Goal: Information Seeking & Learning: Learn about a topic

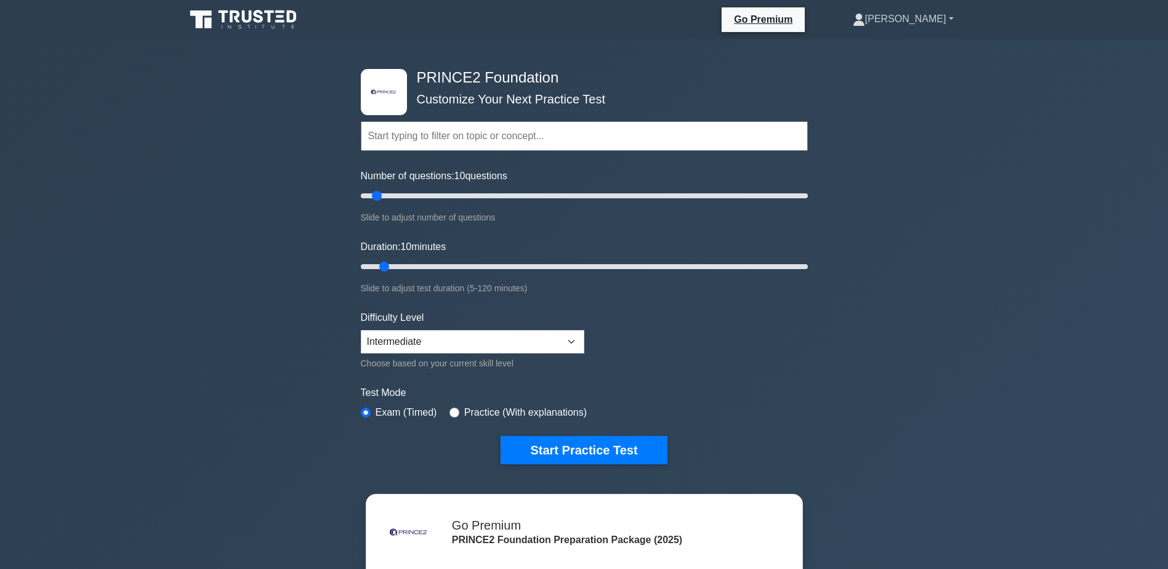
click at [923, 22] on link "[PERSON_NAME]" at bounding box center [903, 19] width 160 height 25
click at [925, 22] on link "[PERSON_NAME]" at bounding box center [903, 19] width 160 height 25
drag, startPoint x: 378, startPoint y: 199, endPoint x: 483, endPoint y: 228, distance: 109.2
type input "60"
click at [492, 203] on input "Number of questions: 60 questions" at bounding box center [584, 195] width 447 height 15
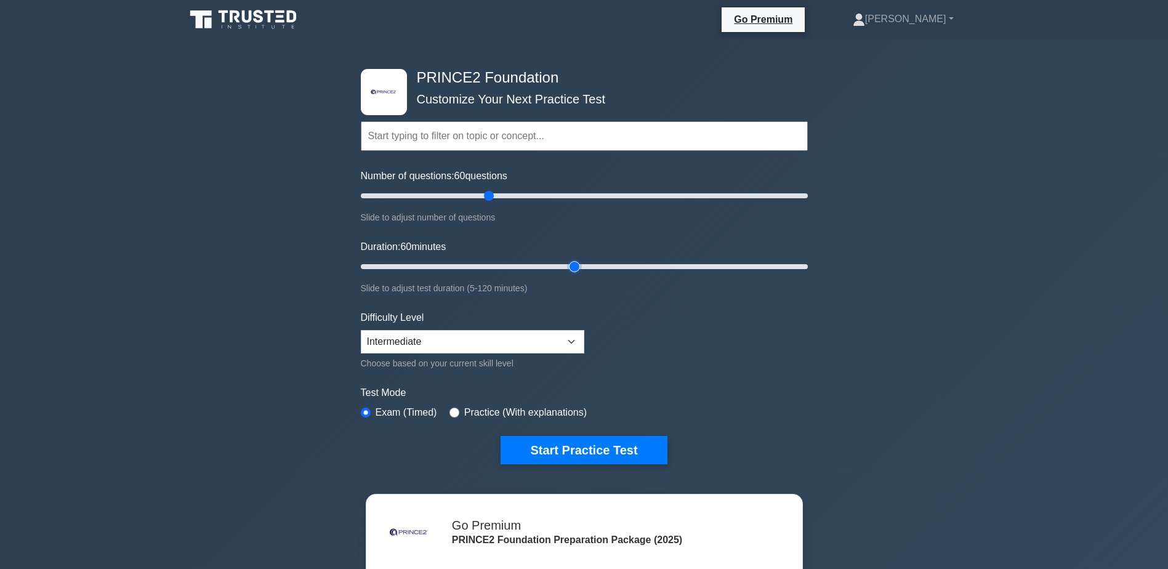
drag, startPoint x: 379, startPoint y: 267, endPoint x: 566, endPoint y: 279, distance: 187.5
type input "60"
click at [570, 274] on input "Duration: 60 minutes" at bounding box center [584, 266] width 447 height 15
click at [479, 338] on select "Beginner Intermediate Expert" at bounding box center [472, 341] width 223 height 23
click at [361, 330] on select "Beginner Intermediate Expert" at bounding box center [472, 341] width 223 height 23
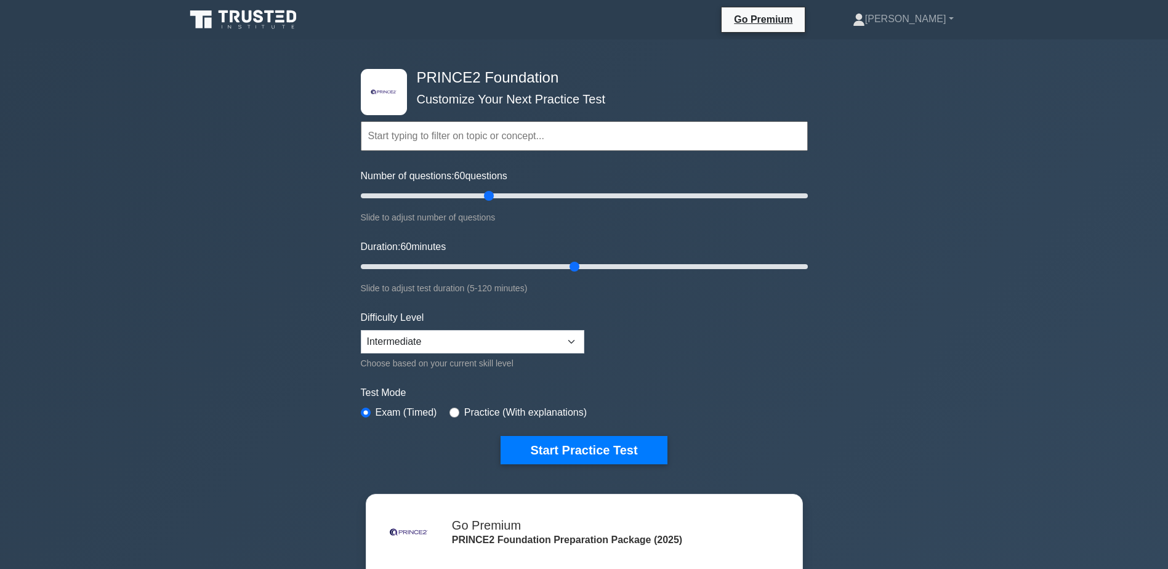
click at [751, 349] on form "Topics Introduction to PRINCE2 PRINCE2 Principles Organization Theme Business C…" at bounding box center [584, 274] width 447 height 380
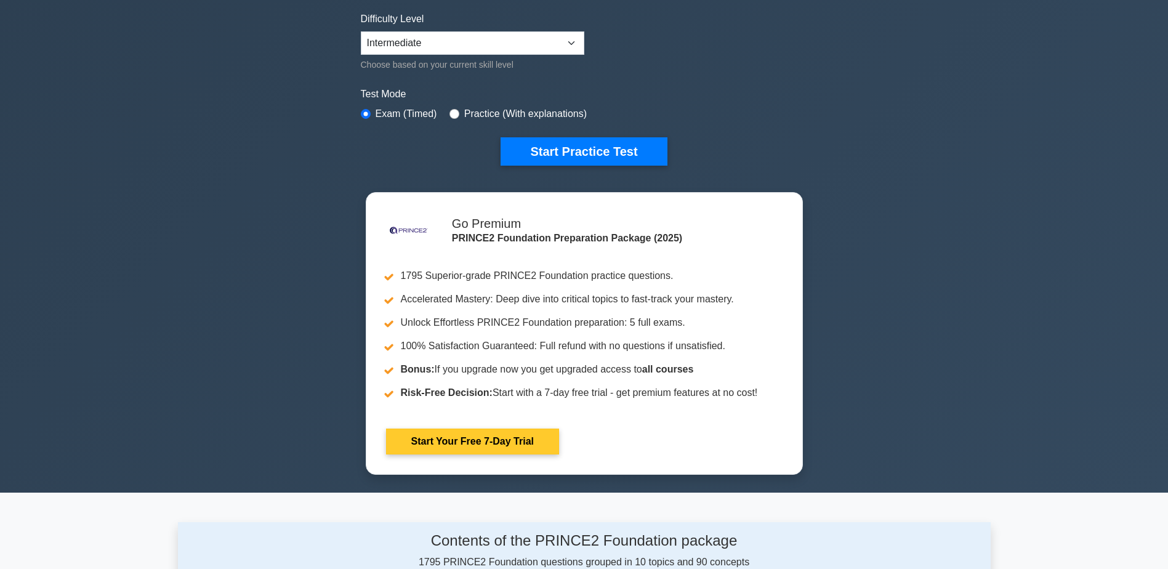
scroll to position [308, 0]
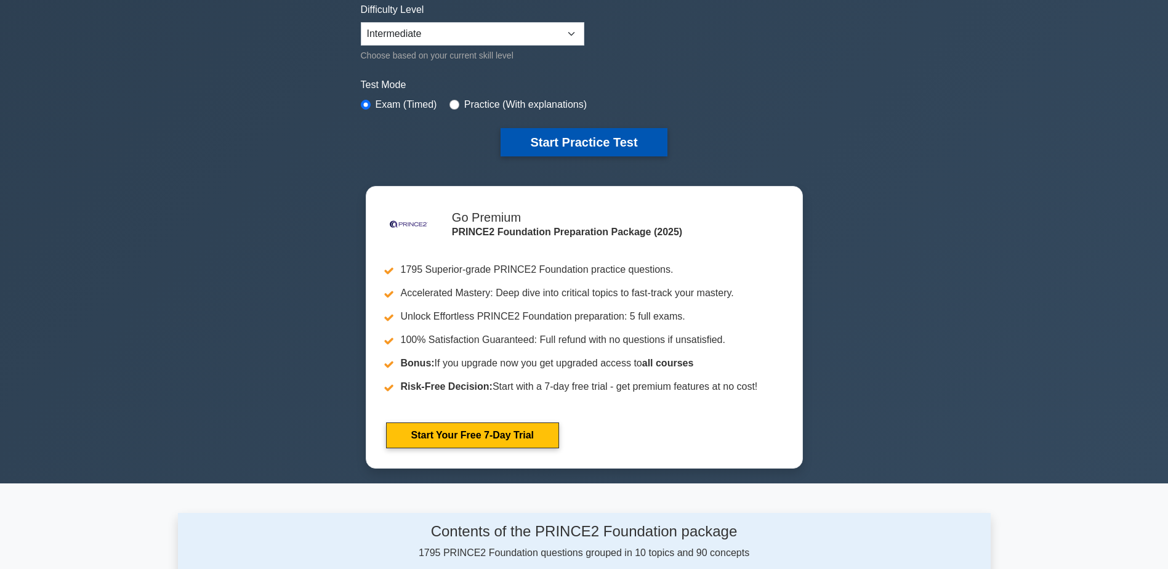
click at [617, 150] on button "Start Practice Test" at bounding box center [583, 142] width 166 height 28
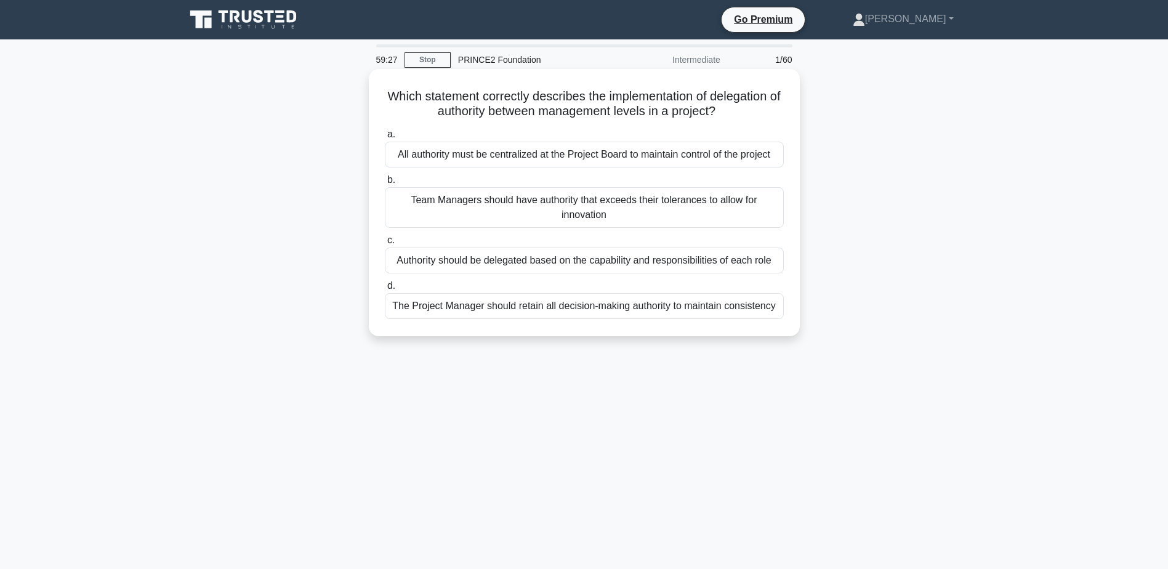
click at [725, 153] on div "All authority must be centralized at the Project Board to maintain control of t…" at bounding box center [584, 155] width 399 height 26
click at [385, 139] on input "a. All authority must be centralized at the Project Board to maintain control o…" at bounding box center [385, 135] width 0 height 8
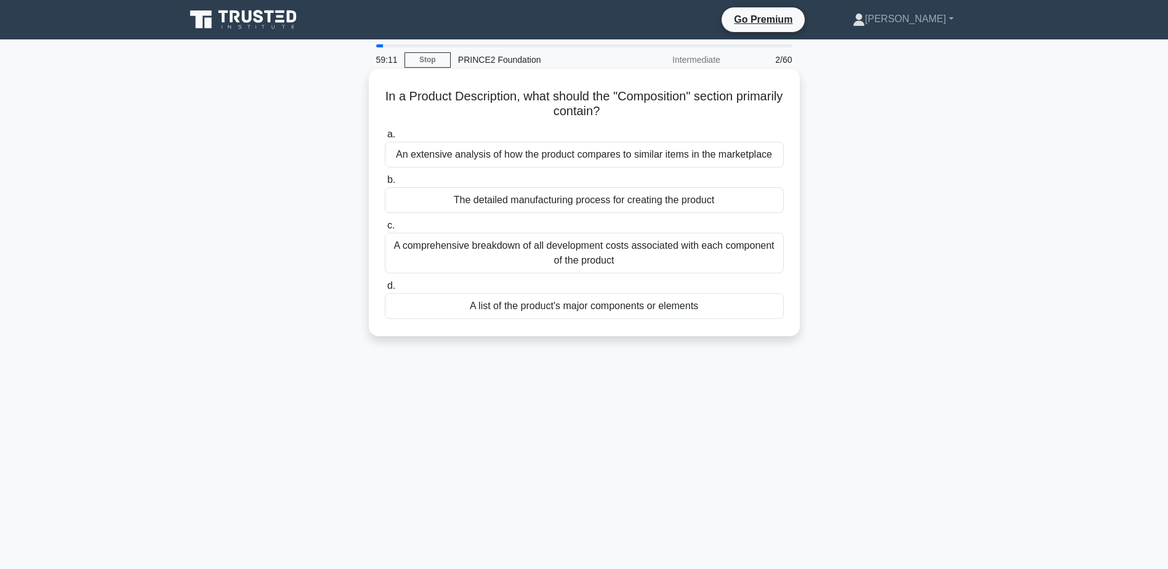
click at [650, 313] on div "A list of the product's major components or elements" at bounding box center [584, 306] width 399 height 26
click at [385, 290] on input "d. A list of the product's major components or elements" at bounding box center [385, 286] width 0 height 8
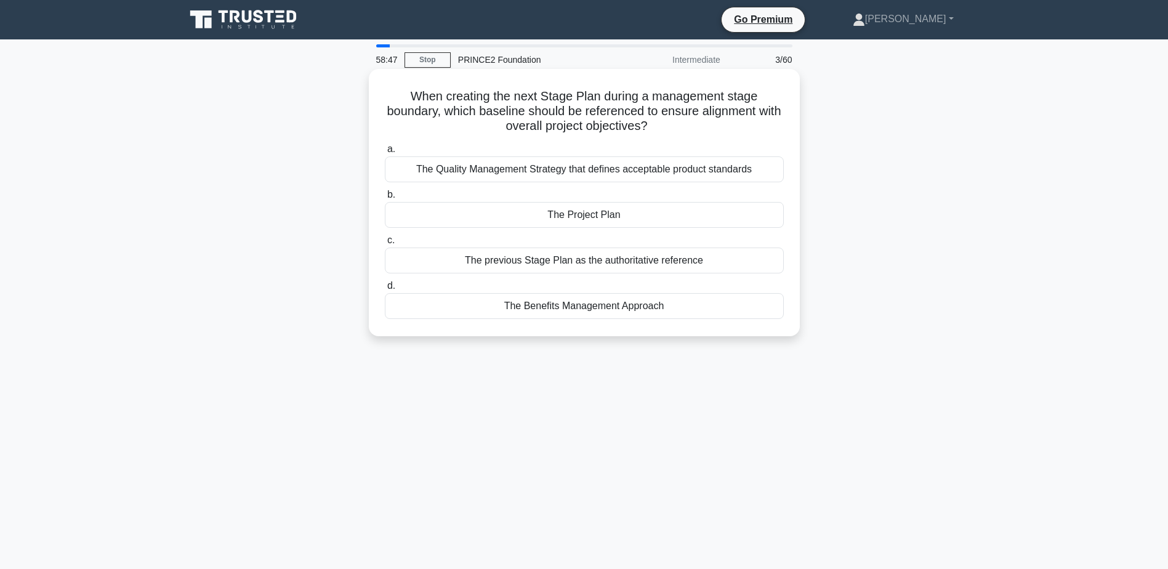
click at [723, 222] on div "The Project Plan" at bounding box center [584, 215] width 399 height 26
click at [385, 199] on input "b. The Project Plan" at bounding box center [385, 195] width 0 height 8
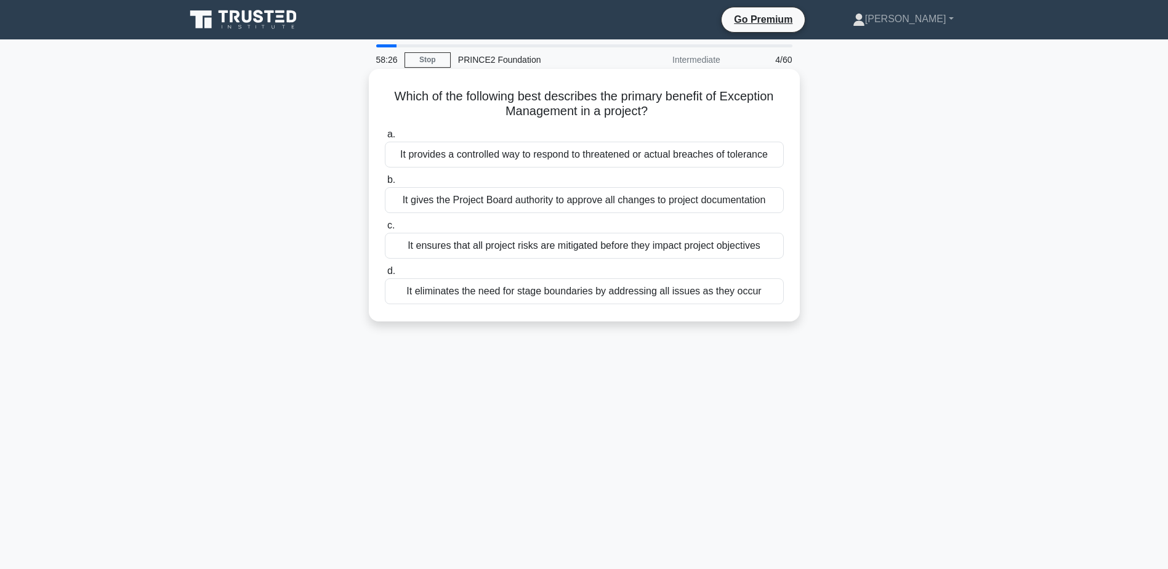
click at [673, 150] on div "It provides a controlled way to respond to threatened or actual breaches of tol…" at bounding box center [584, 155] width 399 height 26
click at [385, 139] on input "a. It provides a controlled way to respond to threatened or actual breaches of …" at bounding box center [385, 135] width 0 height 8
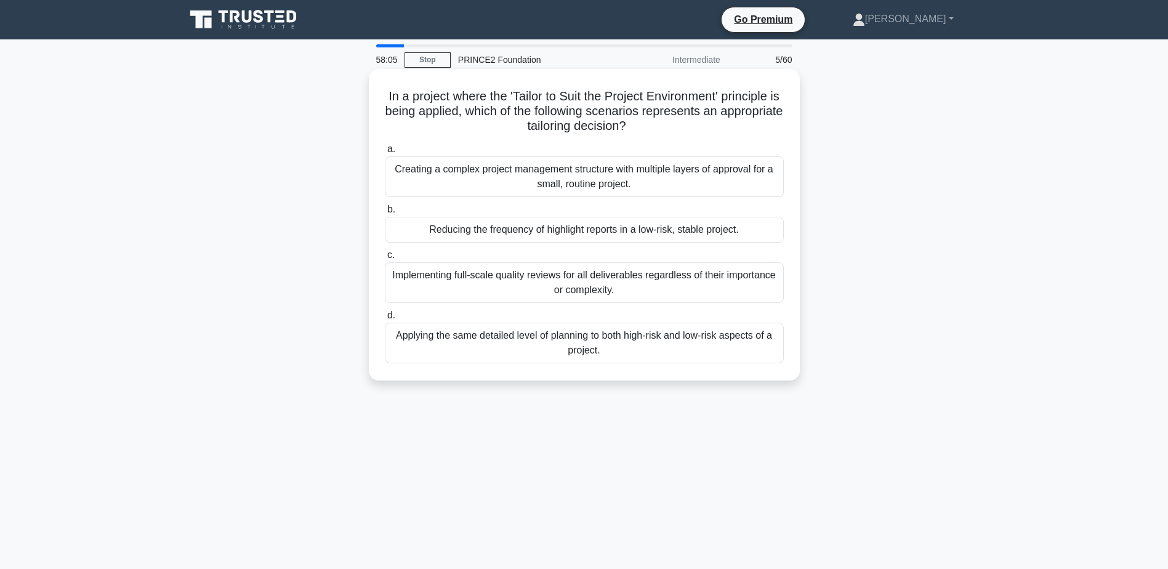
click at [659, 229] on div "Reducing the frequency of highlight reports in a low-risk, stable project." at bounding box center [584, 230] width 399 height 26
click at [385, 214] on input "b. Reducing the frequency of highlight reports in a low-risk, stable project." at bounding box center [385, 210] width 0 height 8
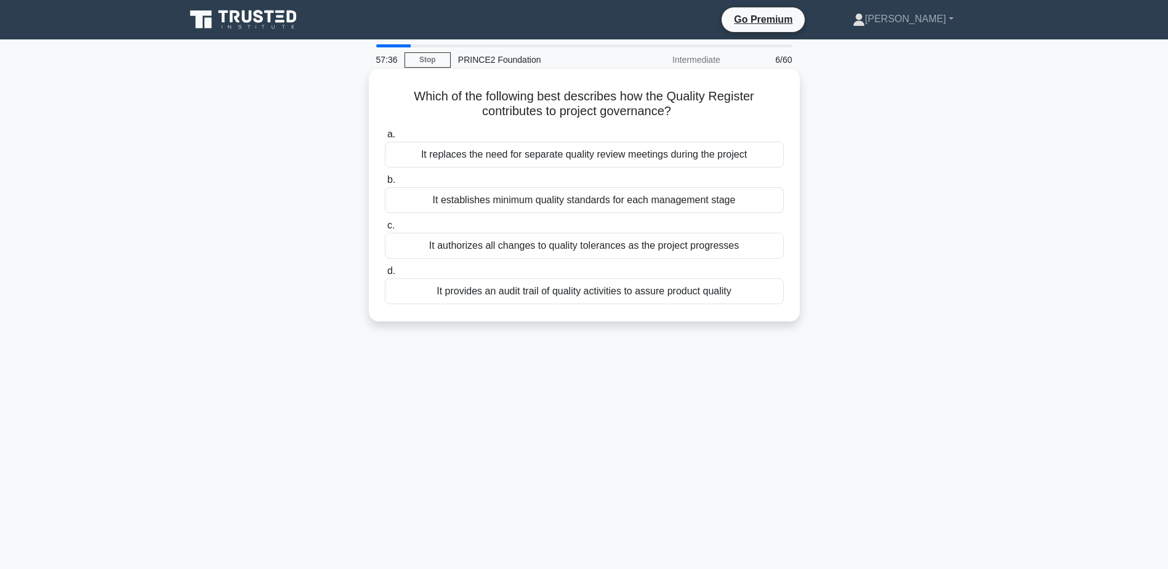
click at [643, 291] on div "It provides an audit trail of quality activities to assure product quality" at bounding box center [584, 291] width 399 height 26
click at [385, 275] on input "d. It provides an audit trail of quality activities to assure product quality" at bounding box center [385, 271] width 0 height 8
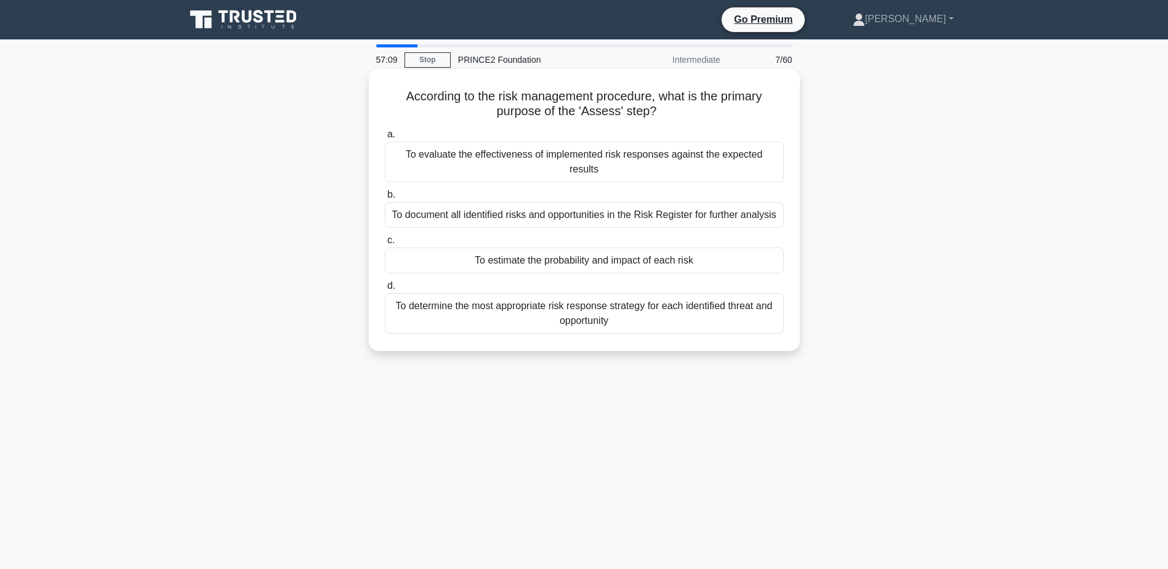
click at [712, 247] on div "To estimate the probability and impact of each risk" at bounding box center [584, 260] width 399 height 26
click at [385, 243] on input "c. To estimate the probability and impact of each risk" at bounding box center [385, 240] width 0 height 8
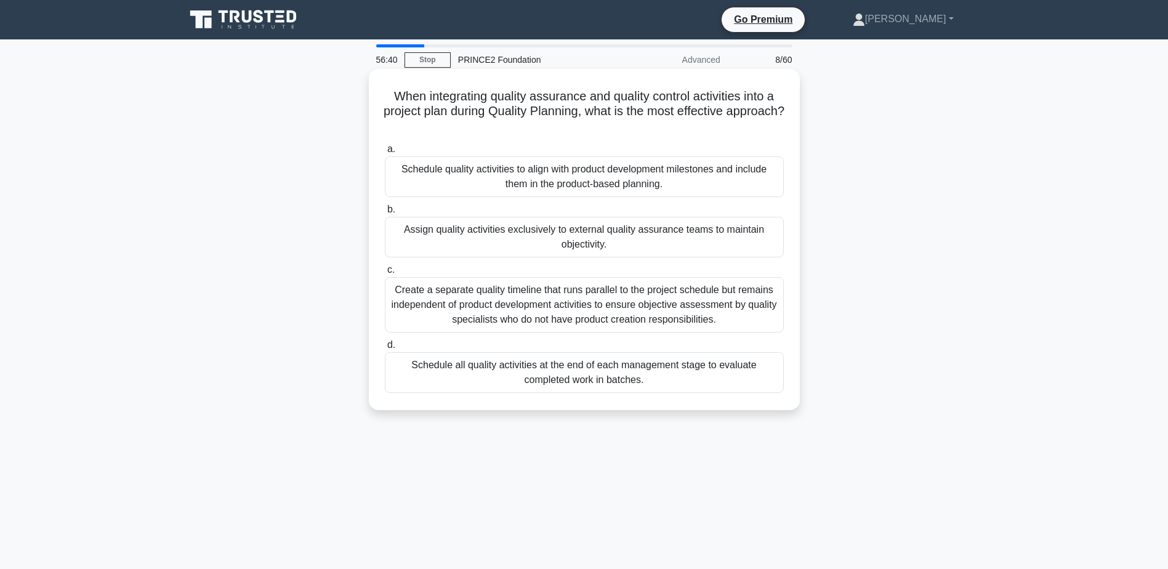
click at [774, 174] on div "Schedule quality activities to align with product development milestones and in…" at bounding box center [584, 176] width 399 height 41
click at [385, 153] on input "a. Schedule quality activities to align with product development milestones and…" at bounding box center [385, 149] width 0 height 8
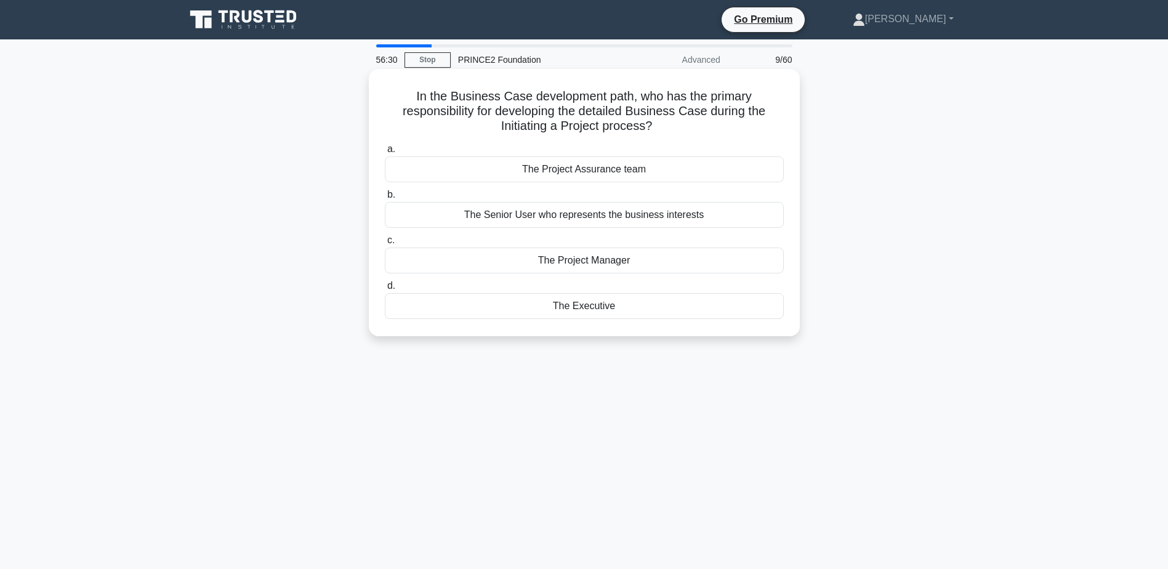
click at [612, 263] on div "The Project Manager" at bounding box center [584, 260] width 399 height 26
click at [385, 244] on input "c. The Project Manager" at bounding box center [385, 240] width 0 height 8
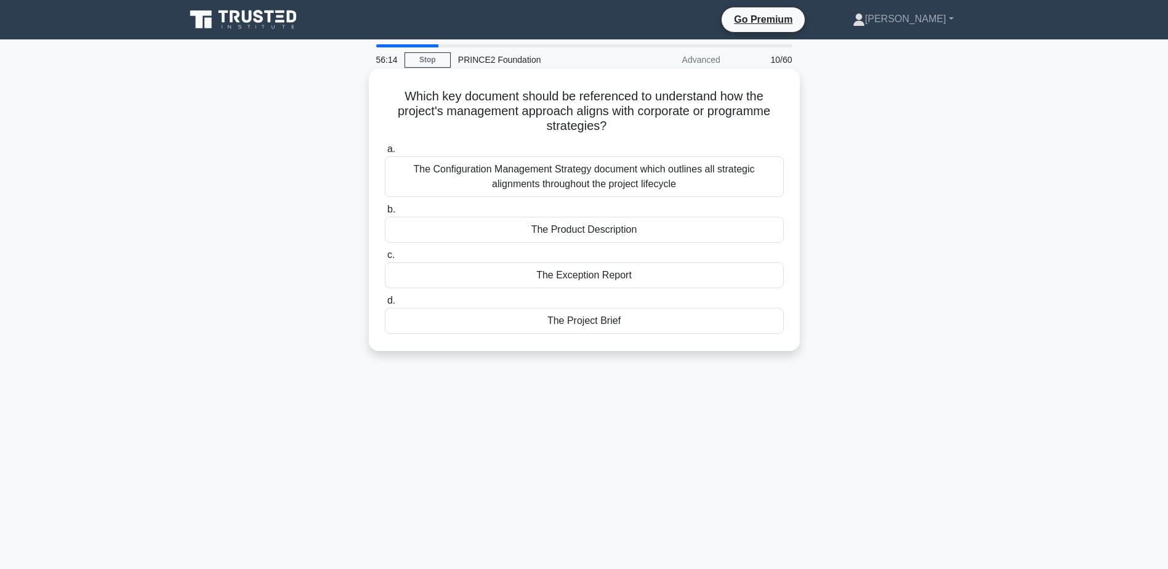
click at [714, 179] on div "The Configuration Management Strategy document which outlines all strategic ali…" at bounding box center [584, 176] width 399 height 41
click at [385, 153] on input "a. The Configuration Management Strategy document which outlines all strategic …" at bounding box center [385, 149] width 0 height 8
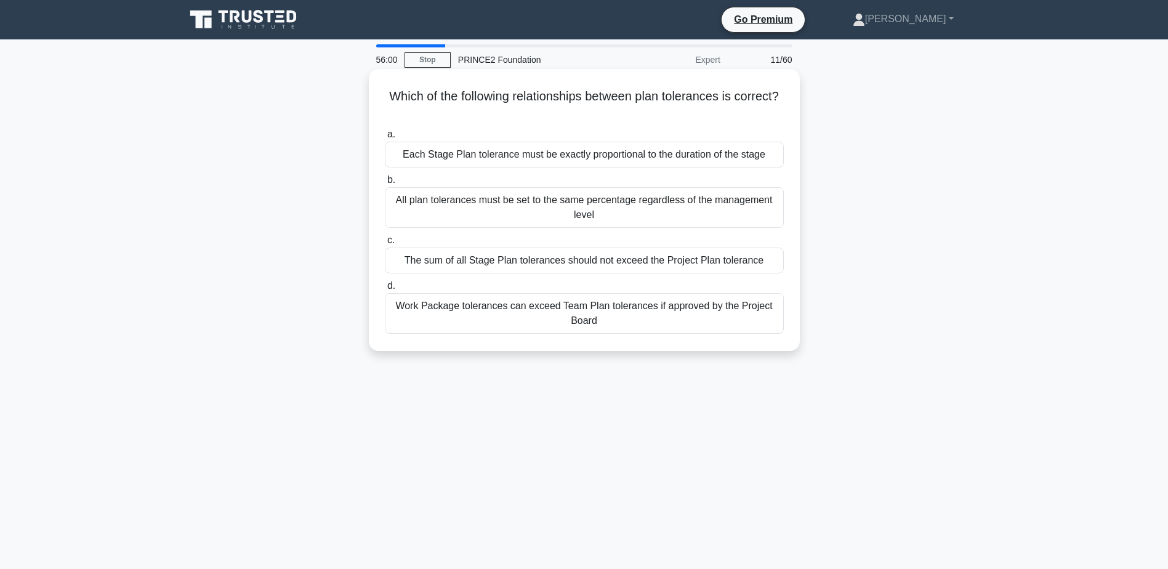
click at [772, 254] on div "The sum of all Stage Plan tolerances should not exceed the Project Plan toleran…" at bounding box center [584, 260] width 399 height 26
click at [385, 244] on input "c. The sum of all Stage Plan tolerances should not exceed the Project Plan tole…" at bounding box center [385, 240] width 0 height 8
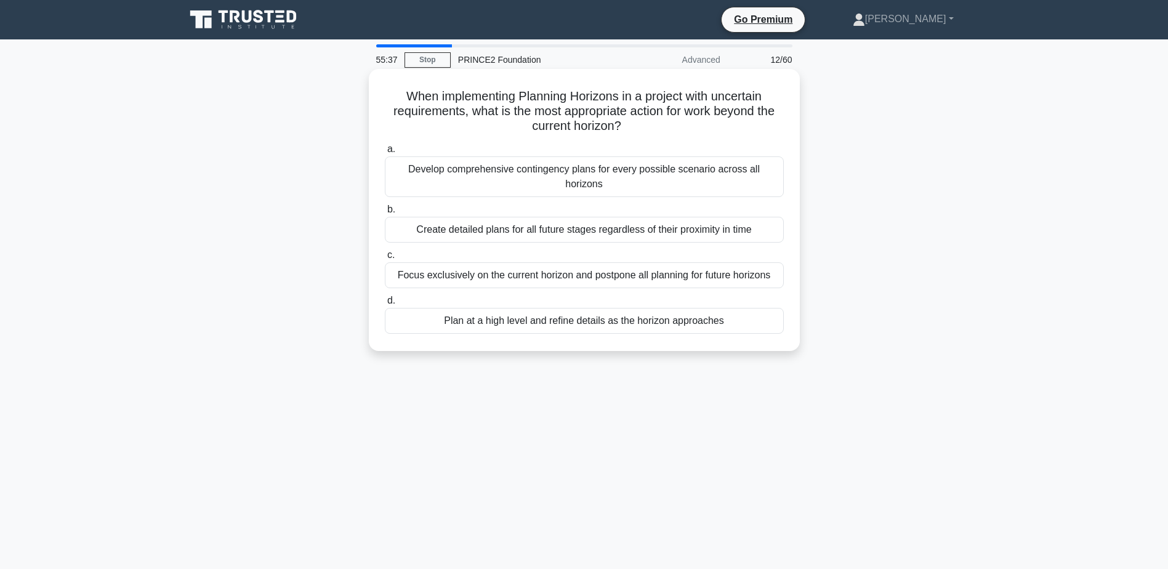
click at [779, 311] on div "Plan at a high level and refine details as the horizon approaches" at bounding box center [584, 321] width 399 height 26
click at [385, 305] on input "d. Plan at a high level and refine details as the horizon approaches" at bounding box center [385, 301] width 0 height 8
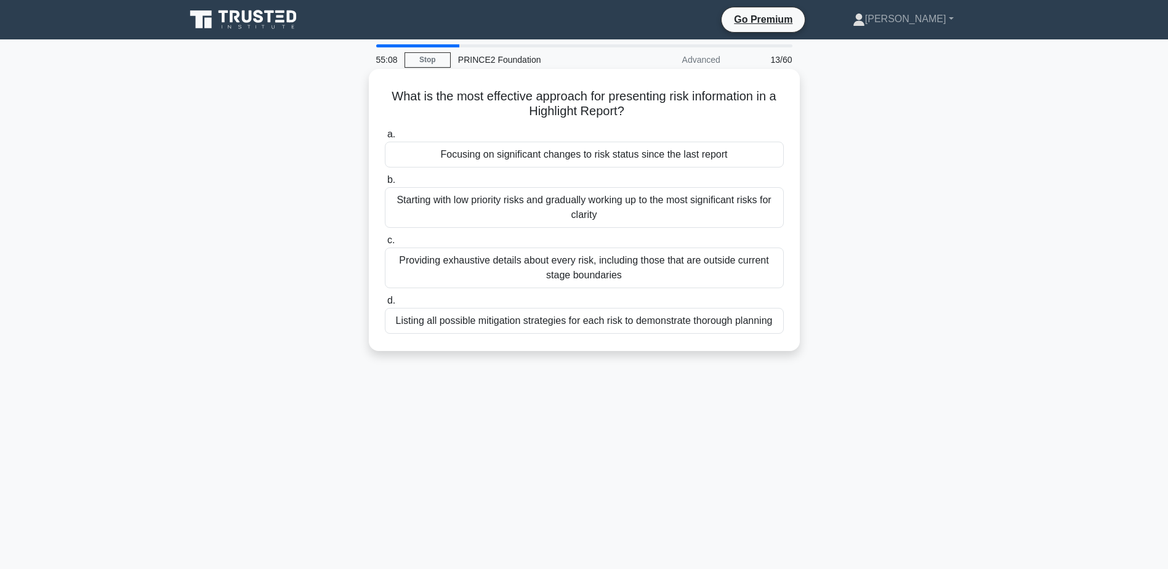
click at [656, 147] on div "Focusing on significant changes to risk status since the last report" at bounding box center [584, 155] width 399 height 26
click at [385, 139] on input "a. Focusing on significant changes to risk status since the last report" at bounding box center [385, 135] width 0 height 8
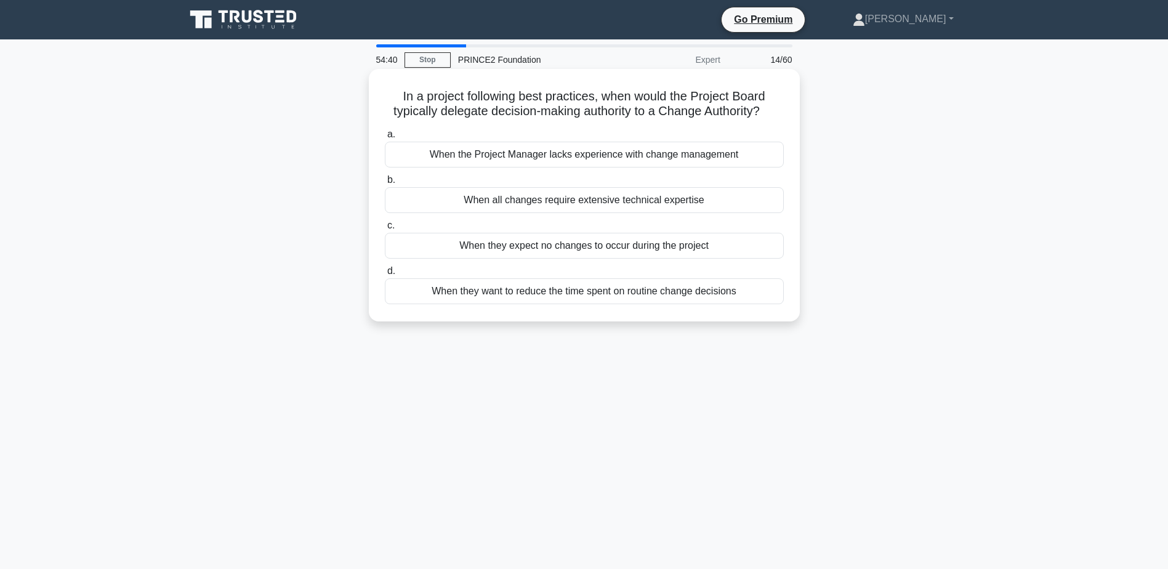
click at [635, 197] on div "When all changes require extensive technical expertise" at bounding box center [584, 200] width 399 height 26
click at [385, 184] on input "b. When all changes require extensive technical expertise" at bounding box center [385, 180] width 0 height 8
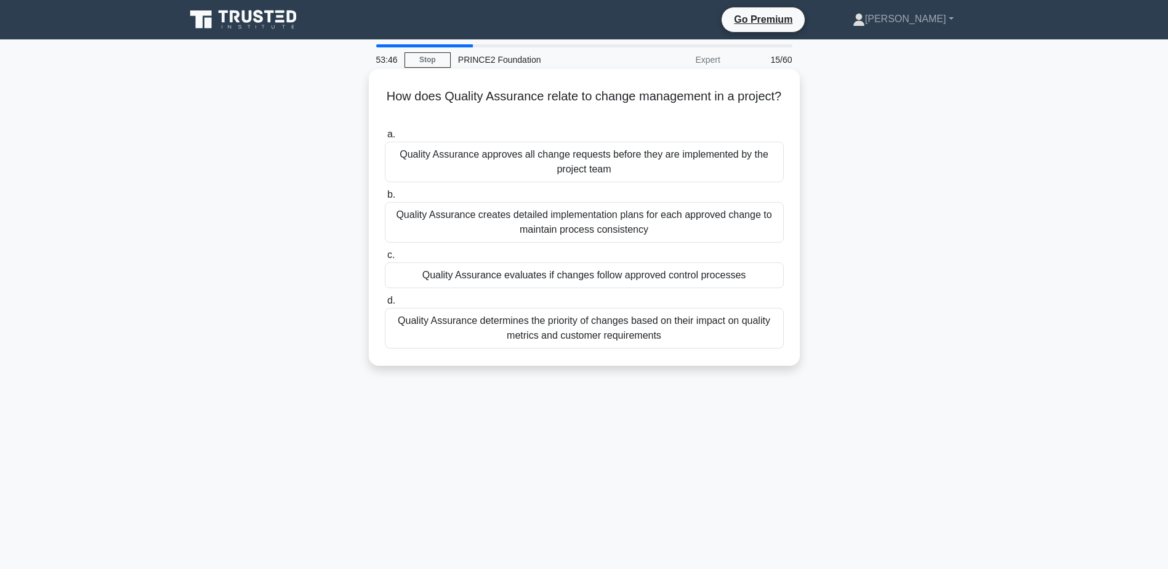
click at [751, 206] on div "Quality Assurance creates detailed implementation plans for each approved chang…" at bounding box center [584, 222] width 399 height 41
click at [385, 199] on input "b. Quality Assurance creates detailed implementation plans for each approved ch…" at bounding box center [385, 195] width 0 height 8
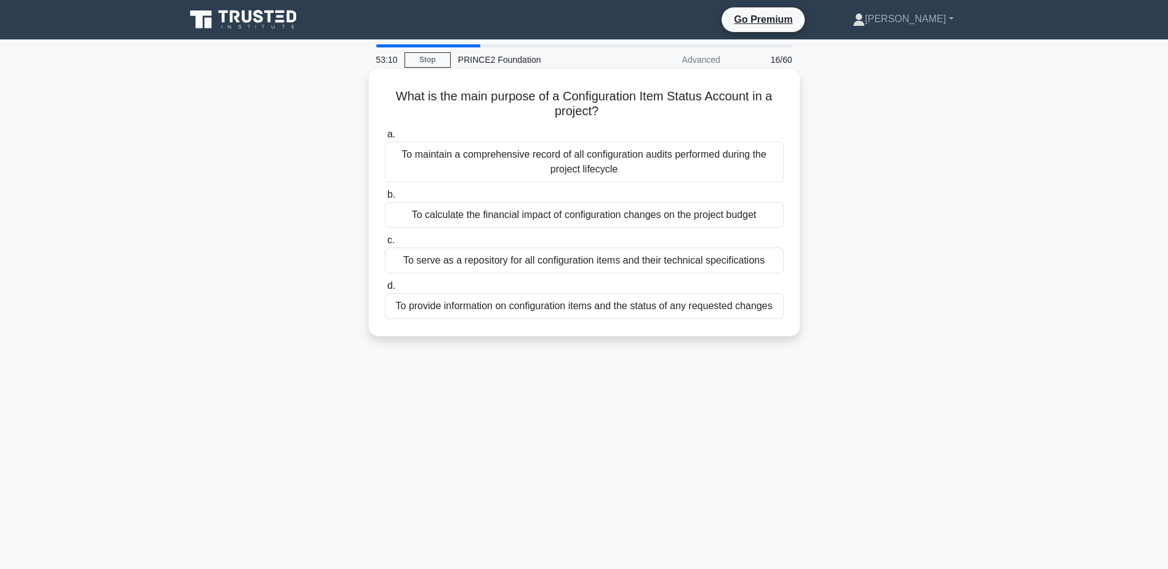
click at [775, 262] on div "To serve as a repository for all configuration items and their technical specif…" at bounding box center [584, 260] width 399 height 26
click at [385, 244] on input "c. To serve as a repository for all configuration items and their technical spe…" at bounding box center [385, 240] width 0 height 8
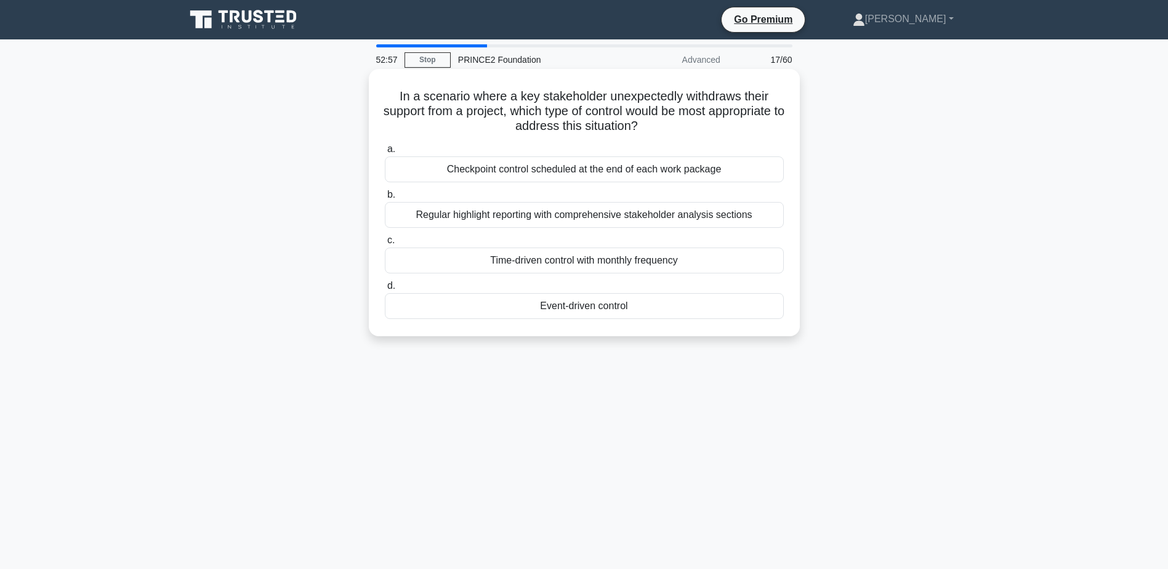
click at [633, 312] on div "Event-driven control" at bounding box center [584, 306] width 399 height 26
click at [385, 290] on input "d. Event-driven control" at bounding box center [385, 286] width 0 height 8
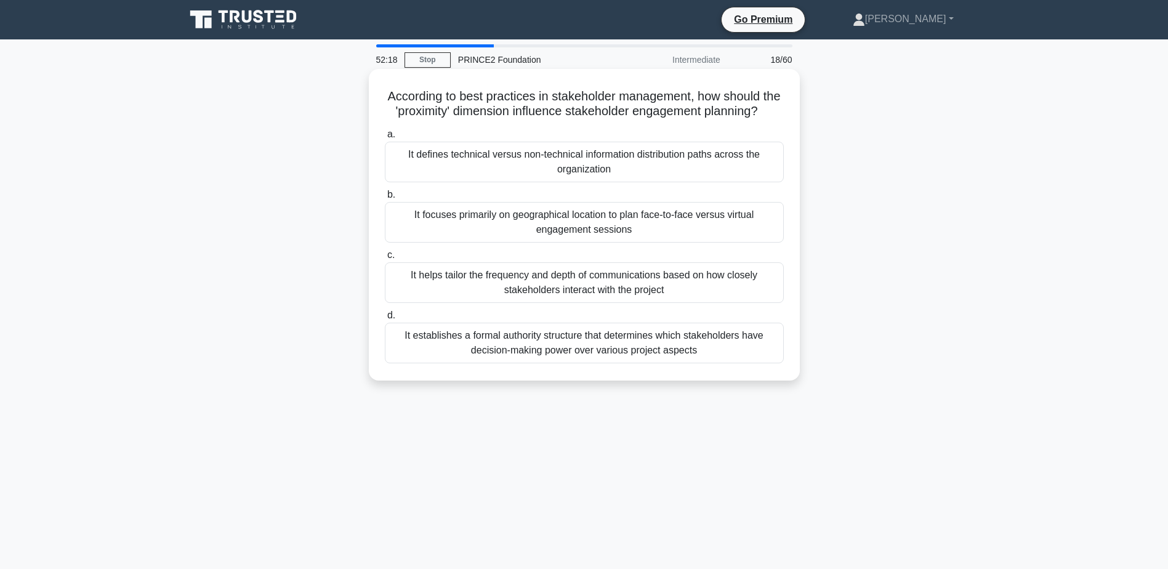
click at [726, 303] on div "It helps tailor the frequency and depth of communications based on how closely …" at bounding box center [584, 282] width 399 height 41
click at [385, 259] on input "c. It helps tailor the frequency and depth of communications based on how close…" at bounding box center [385, 255] width 0 height 8
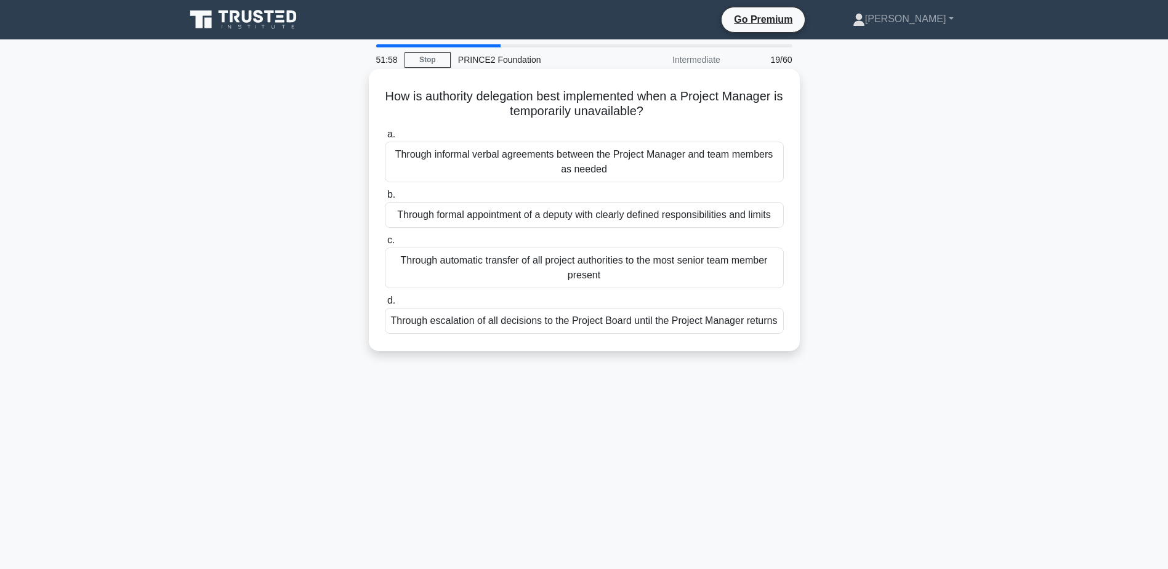
click at [625, 214] on div "Through formal appointment of a deputy with clearly defined responsibilities an…" at bounding box center [584, 215] width 399 height 26
click at [385, 199] on input "b. Through formal appointment of a deputy with clearly defined responsibilities…" at bounding box center [385, 195] width 0 height 8
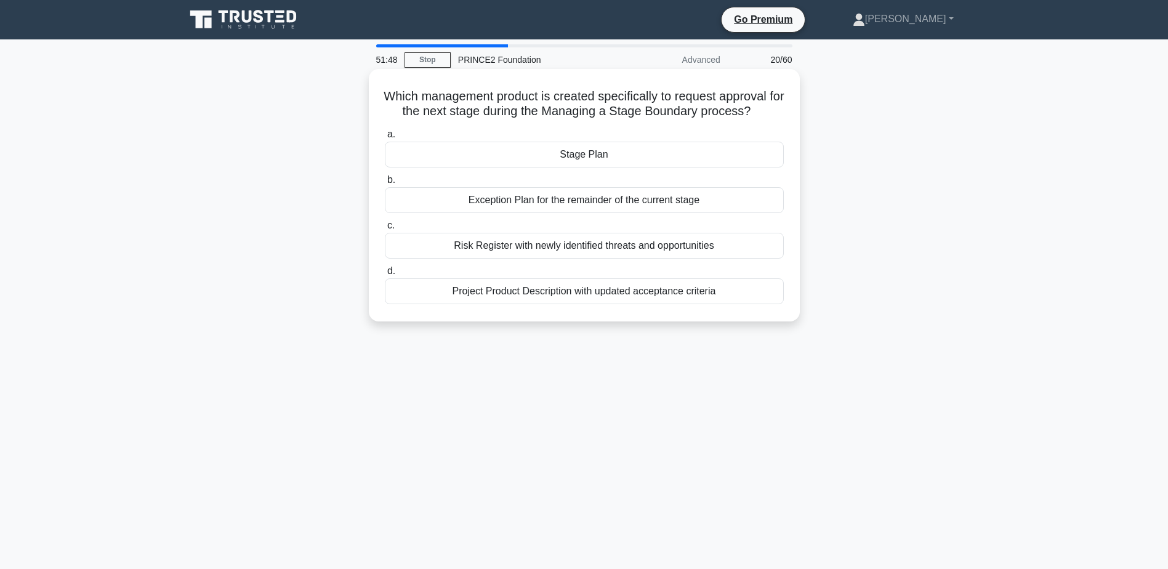
click at [670, 163] on div "Stage Plan" at bounding box center [584, 155] width 399 height 26
click at [385, 139] on input "a. Stage Plan" at bounding box center [385, 135] width 0 height 8
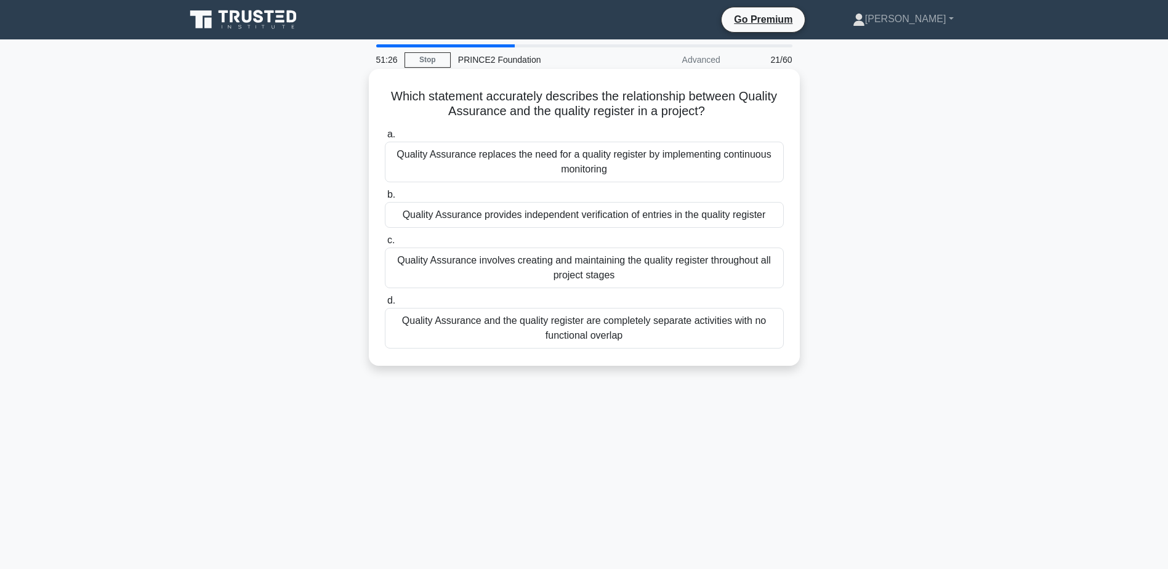
click at [649, 268] on div "Quality Assurance involves creating and maintaining the quality register throug…" at bounding box center [584, 267] width 399 height 41
click at [385, 244] on input "c. Quality Assurance involves creating and maintaining the quality register thr…" at bounding box center [385, 240] width 0 height 8
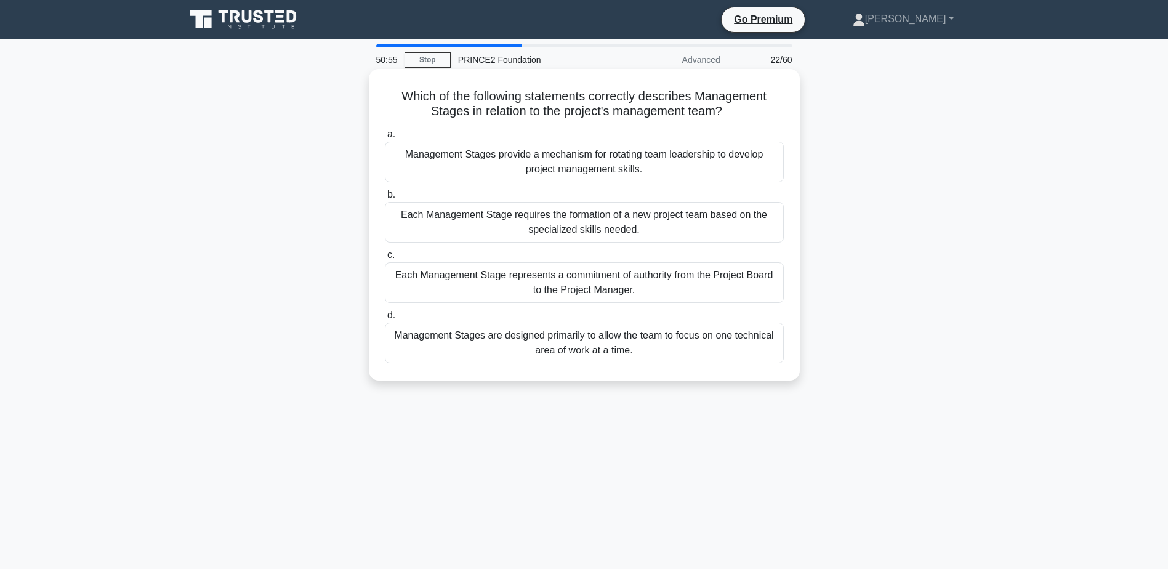
click at [634, 286] on div "Each Management Stage represents a commitment of authority from the Project Boa…" at bounding box center [584, 282] width 399 height 41
click at [385, 259] on input "c. Each Management Stage represents a commitment of authority from the Project …" at bounding box center [385, 255] width 0 height 8
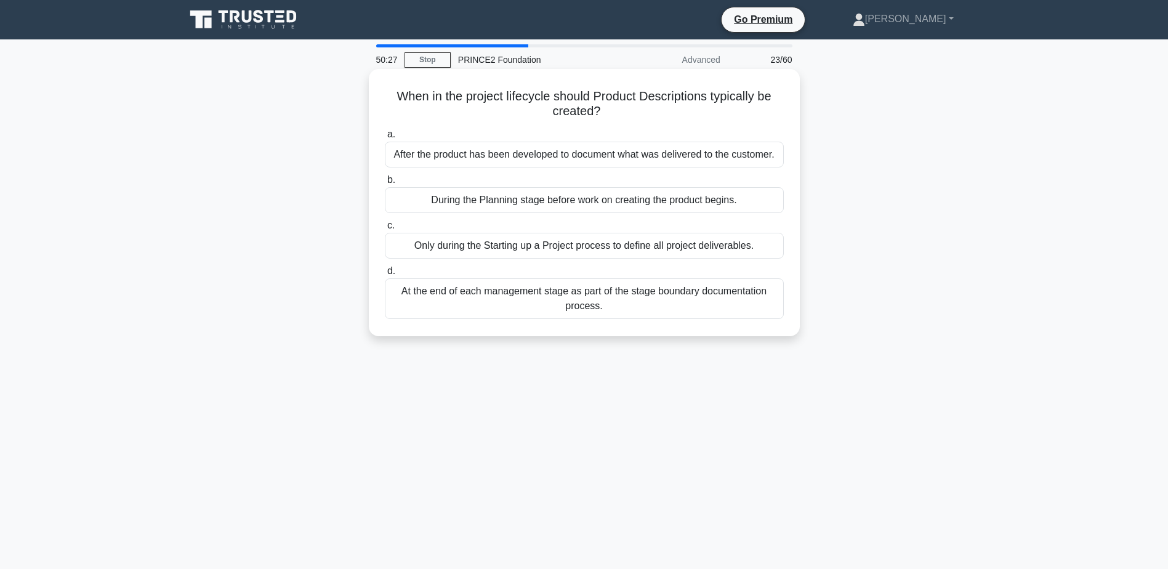
click at [645, 253] on div "Only during the Starting up a Project process to define all project deliverable…" at bounding box center [584, 246] width 399 height 26
click at [385, 230] on input "c. Only during the Starting up a Project process to define all project delivera…" at bounding box center [385, 226] width 0 height 8
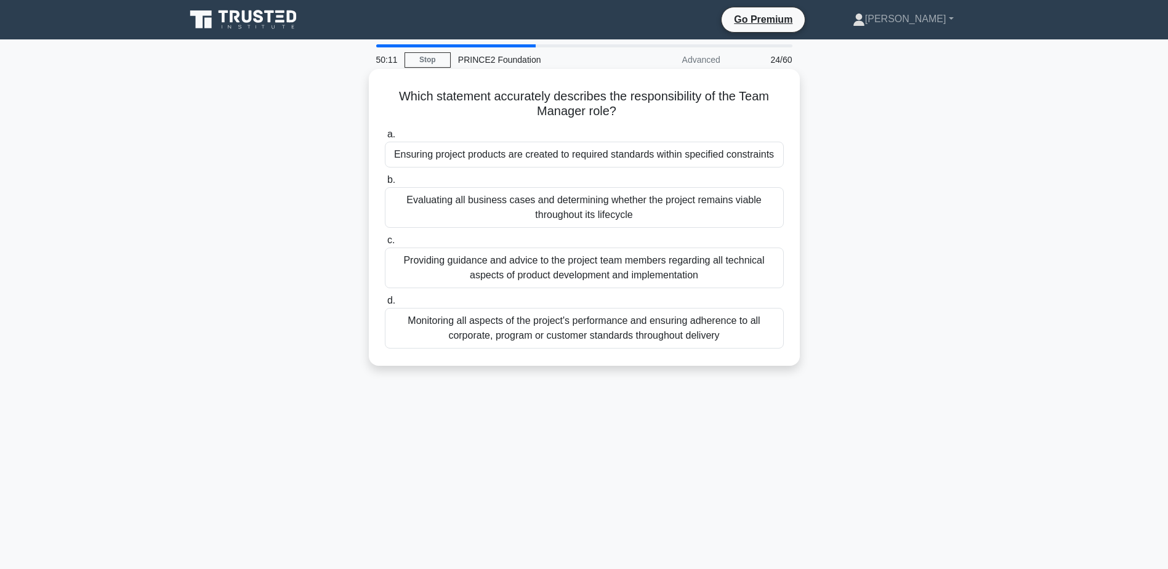
click at [757, 320] on div "Monitoring all aspects of the project's performance and ensuring adherence to a…" at bounding box center [584, 328] width 399 height 41
click at [385, 305] on input "d. Monitoring all aspects of the project's performance and ensuring adherence t…" at bounding box center [385, 301] width 0 height 8
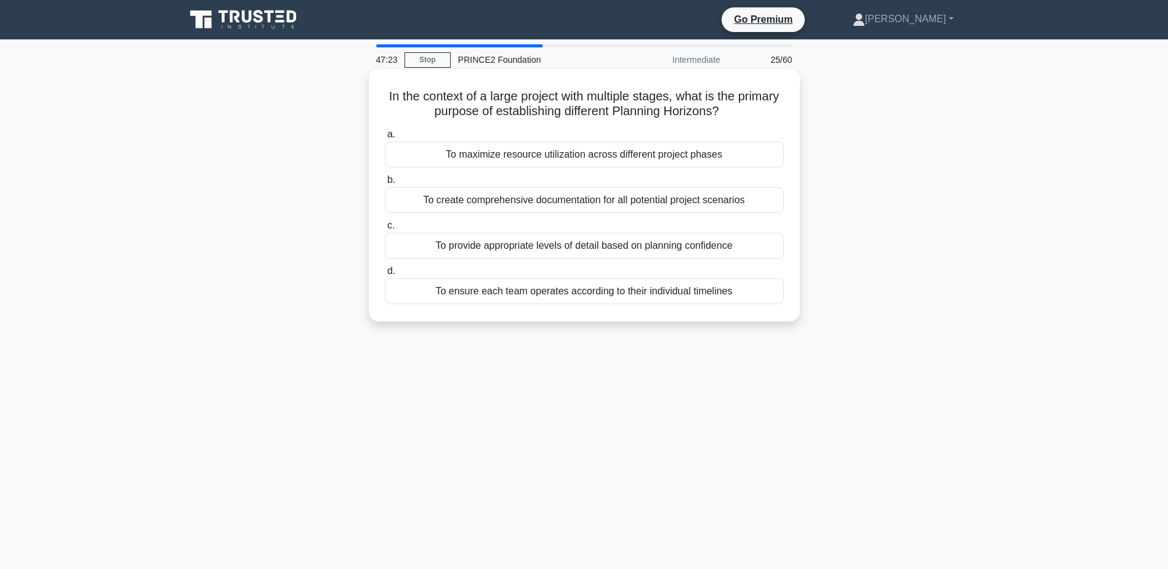
click at [725, 251] on div "To provide appropriate levels of detail based on planning confidence" at bounding box center [584, 246] width 399 height 26
click at [385, 230] on input "c. To provide appropriate levels of detail based on planning confidence" at bounding box center [385, 226] width 0 height 8
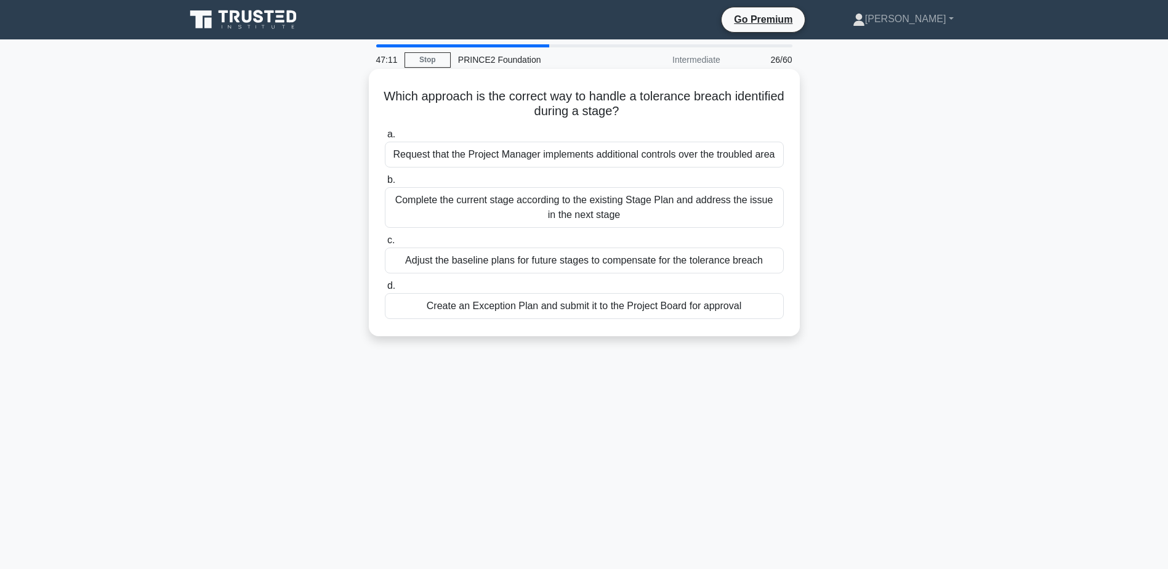
click at [690, 305] on div "Create an Exception Plan and submit it to the Project Board for approval" at bounding box center [584, 306] width 399 height 26
click at [385, 290] on input "d. Create an Exception Plan and submit it to the Project Board for approval" at bounding box center [385, 286] width 0 height 8
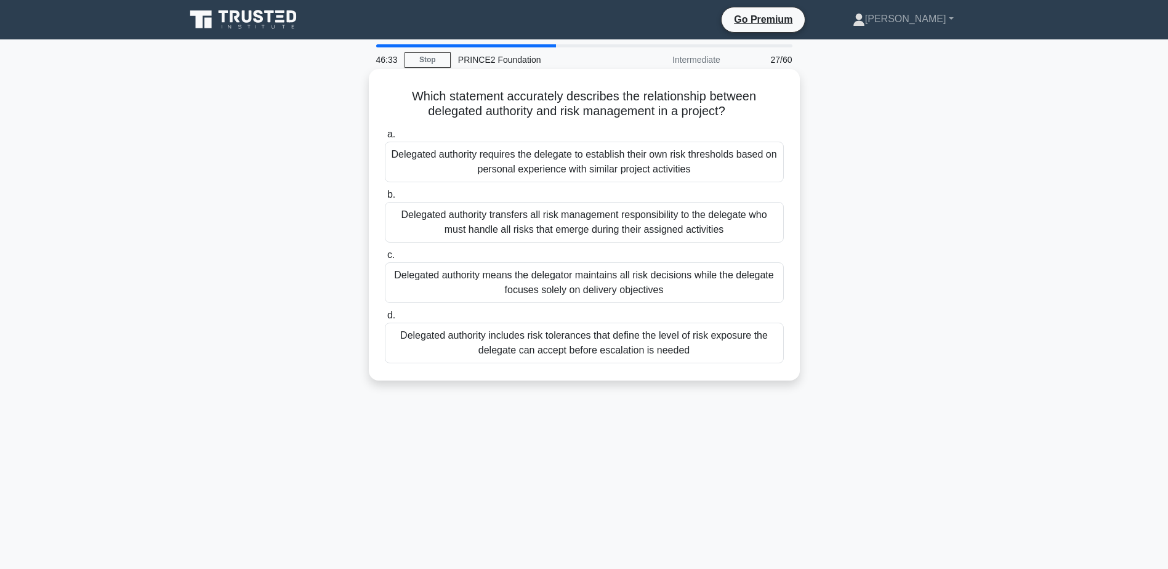
click at [583, 319] on label "d. Delegated authority includes risk tolerances that define the level of risk e…" at bounding box center [584, 335] width 399 height 55
click at [385, 319] on input "d. Delegated authority includes risk tolerances that define the level of risk e…" at bounding box center [385, 315] width 0 height 8
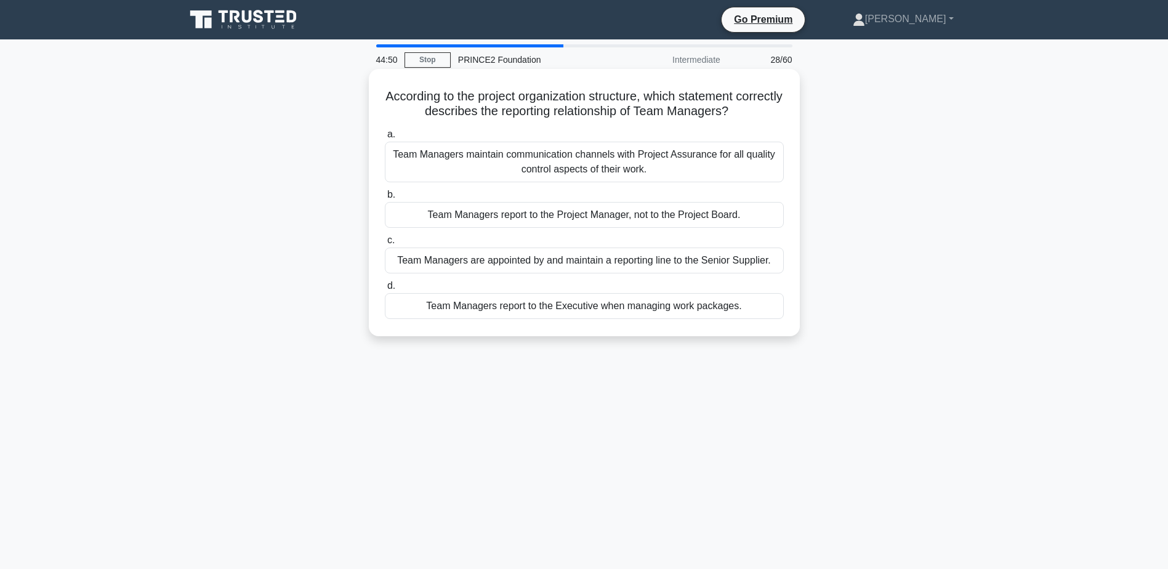
click at [626, 219] on div "Team Managers report to the Project Manager, not to the Project Board." at bounding box center [584, 215] width 399 height 26
click at [385, 199] on input "b. Team Managers report to the Project Manager, not to the Project Board." at bounding box center [385, 195] width 0 height 8
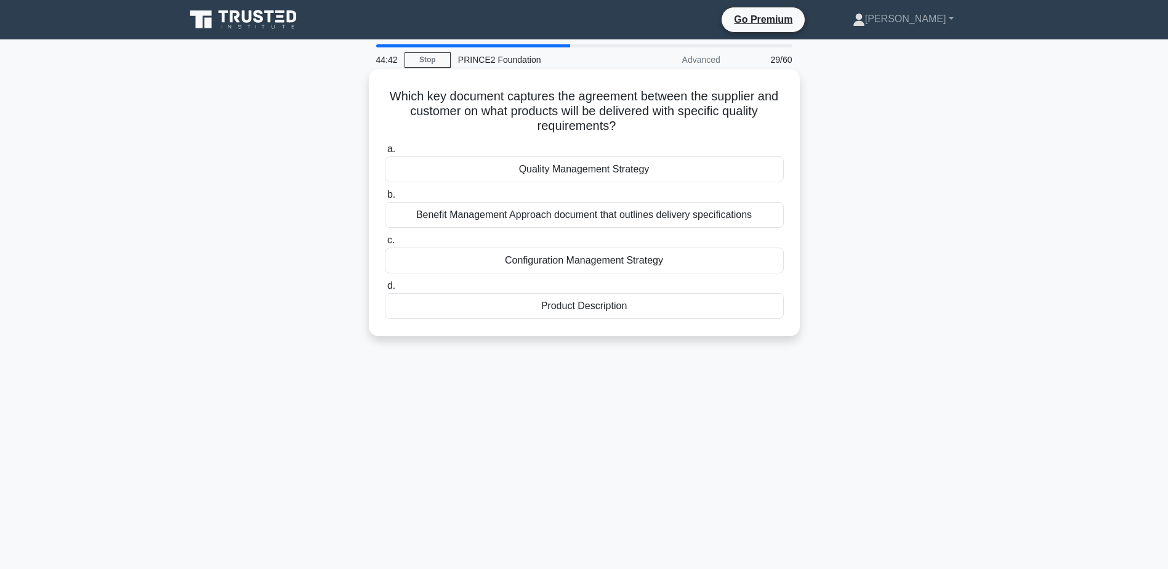
click at [721, 179] on div "Quality Management Strategy" at bounding box center [584, 169] width 399 height 26
click at [385, 153] on input "a. Quality Management Strategy" at bounding box center [385, 149] width 0 height 8
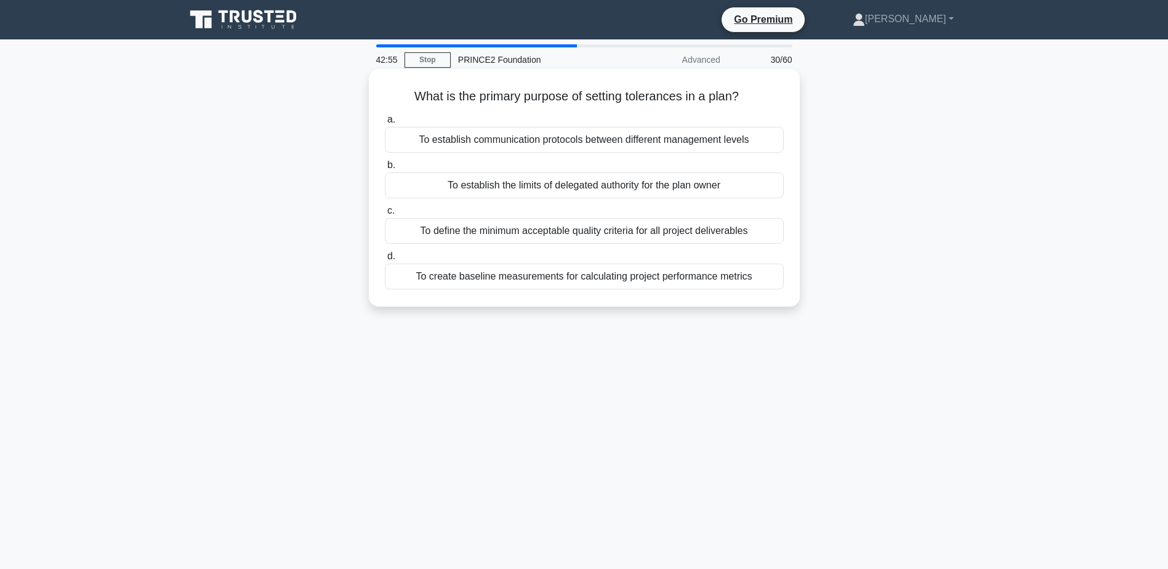
click at [693, 289] on div "To create baseline measurements for calculating project performance metrics" at bounding box center [584, 276] width 399 height 26
click at [385, 260] on input "d. To create baseline measurements for calculating project performance metrics" at bounding box center [385, 256] width 0 height 8
click at [672, 281] on div "To define the quality standards for project products" at bounding box center [584, 276] width 399 height 26
click at [385, 260] on input "d. To define the quality standards for project products" at bounding box center [385, 256] width 0 height 8
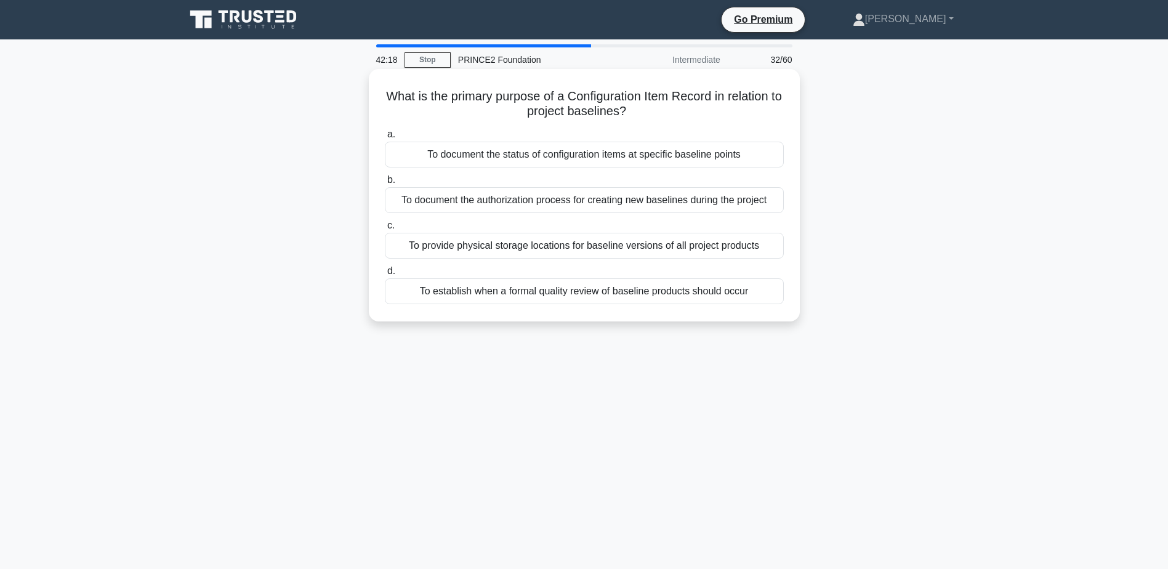
click at [693, 162] on div "To document the status of configuration items at specific baseline points" at bounding box center [584, 155] width 399 height 26
click at [385, 139] on input "a. To document the status of configuration items at specific baseline points" at bounding box center [385, 135] width 0 height 8
click at [612, 290] on div "To determine the appropriate response and authority level for different types o…" at bounding box center [584, 291] width 399 height 26
click at [385, 275] on input "d. To determine the appropriate response and authority level for different type…" at bounding box center [385, 271] width 0 height 8
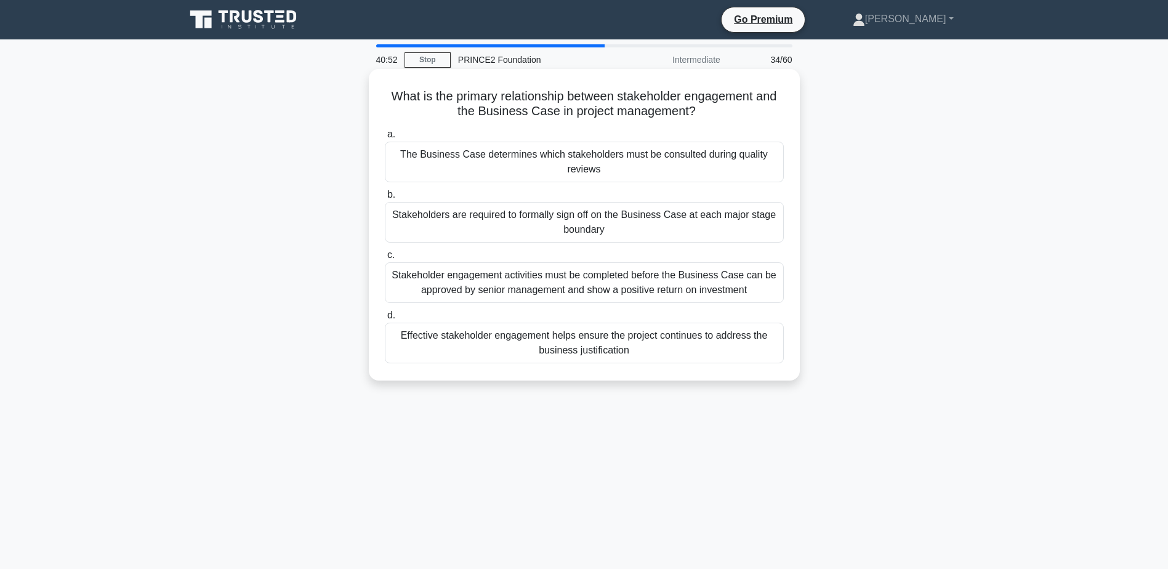
click at [691, 357] on div "Effective stakeholder engagement helps ensure the project continues to address …" at bounding box center [584, 343] width 399 height 41
click at [385, 319] on input "d. Effective stakeholder engagement helps ensure the project continues to addre…" at bounding box center [385, 315] width 0 height 8
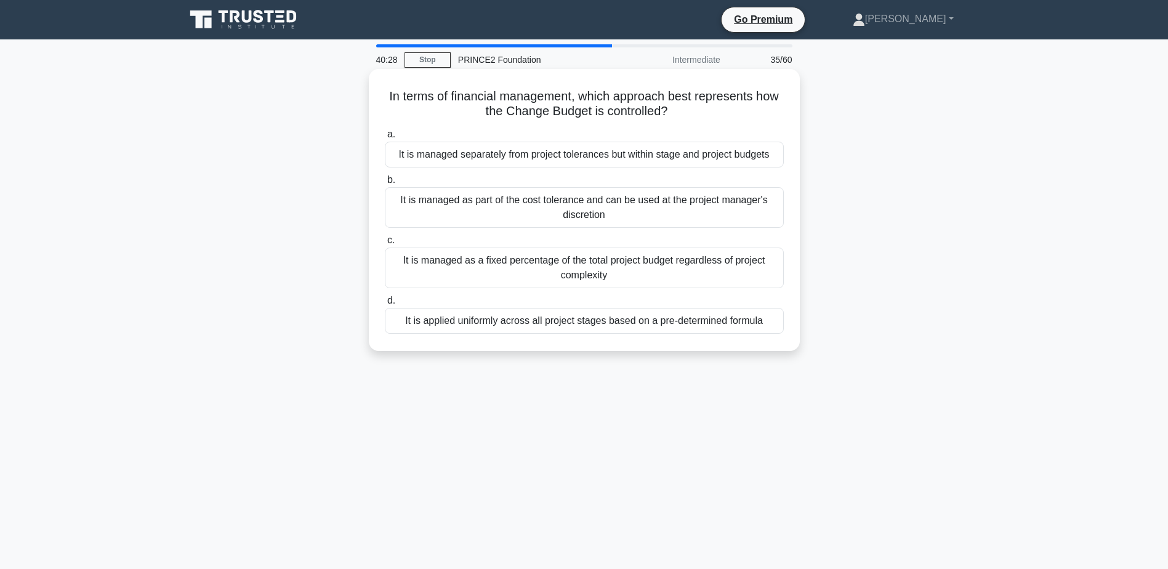
click at [693, 331] on div "It is applied uniformly across all project stages based on a pre-determined for…" at bounding box center [584, 321] width 399 height 26
click at [385, 305] on input "d. It is applied uniformly across all project stages based on a pre-determined …" at bounding box center [385, 301] width 0 height 8
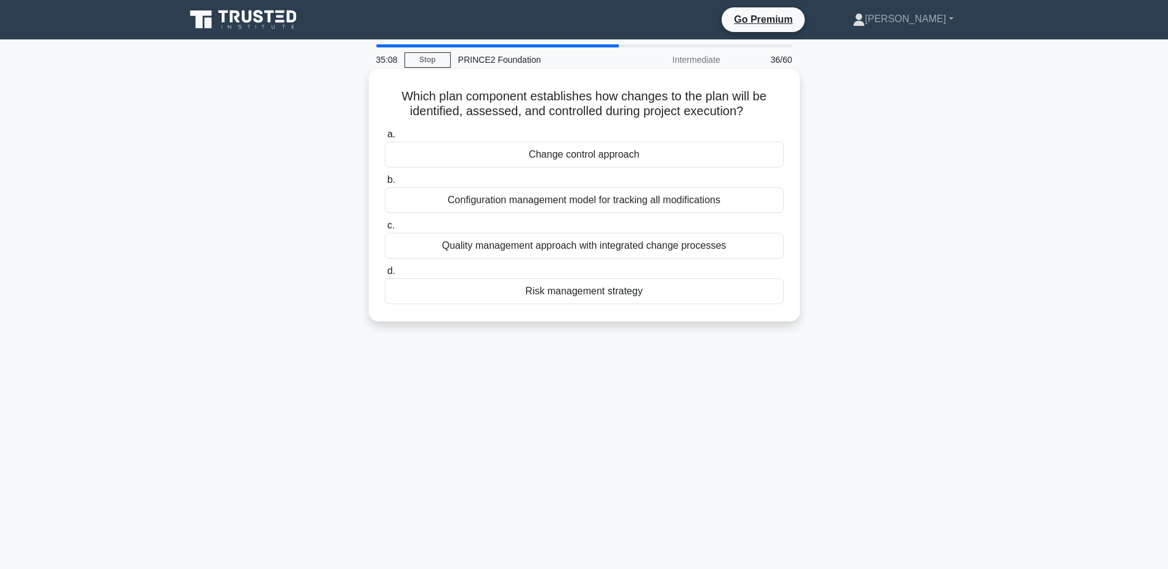
click at [609, 153] on div "Change control approach" at bounding box center [584, 155] width 399 height 26
click at [385, 139] on input "a. Change control approach" at bounding box center [385, 135] width 0 height 8
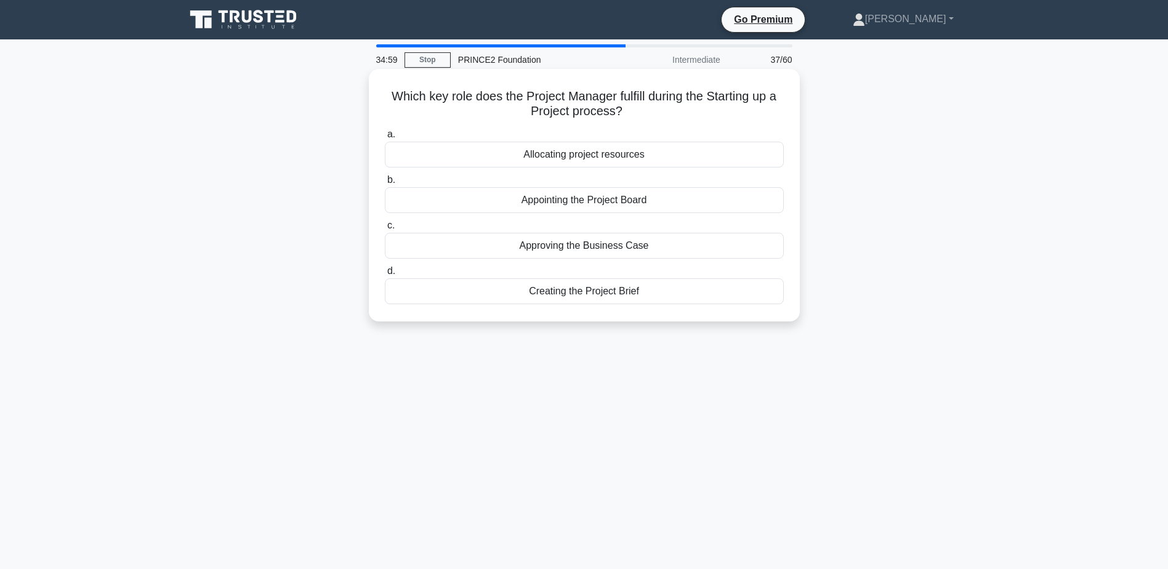
click at [630, 287] on div "Creating the Project Brief" at bounding box center [584, 291] width 399 height 26
click at [385, 275] on input "d. Creating the Project Brief" at bounding box center [385, 271] width 0 height 8
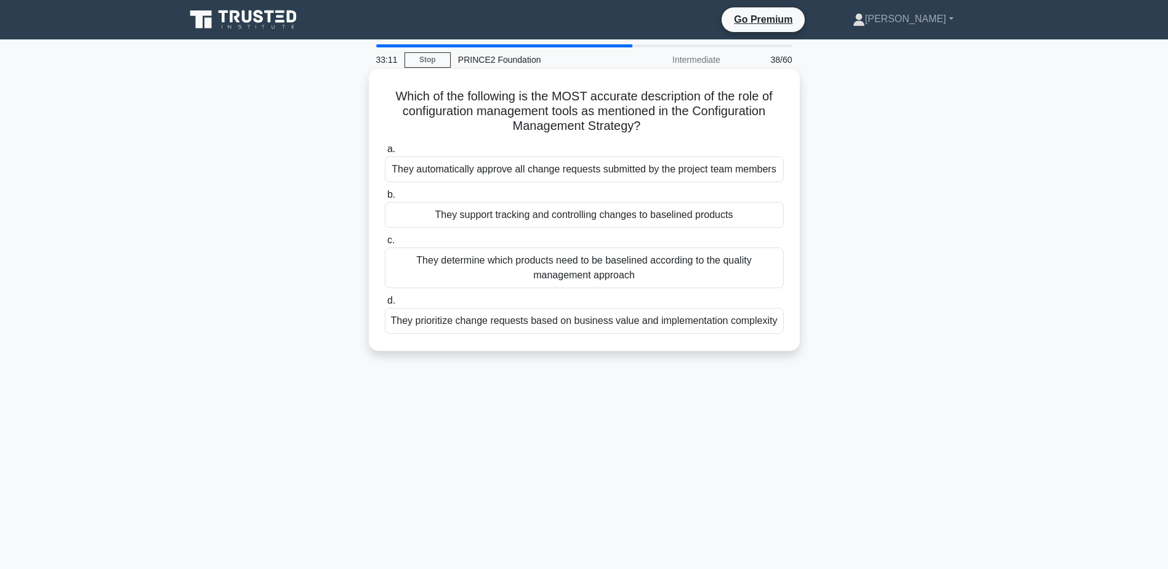
click at [712, 213] on div "They support tracking and controlling changes to baselined products" at bounding box center [584, 215] width 399 height 26
click at [385, 199] on input "b. They support tracking and controlling changes to baselined products" at bounding box center [385, 195] width 0 height 8
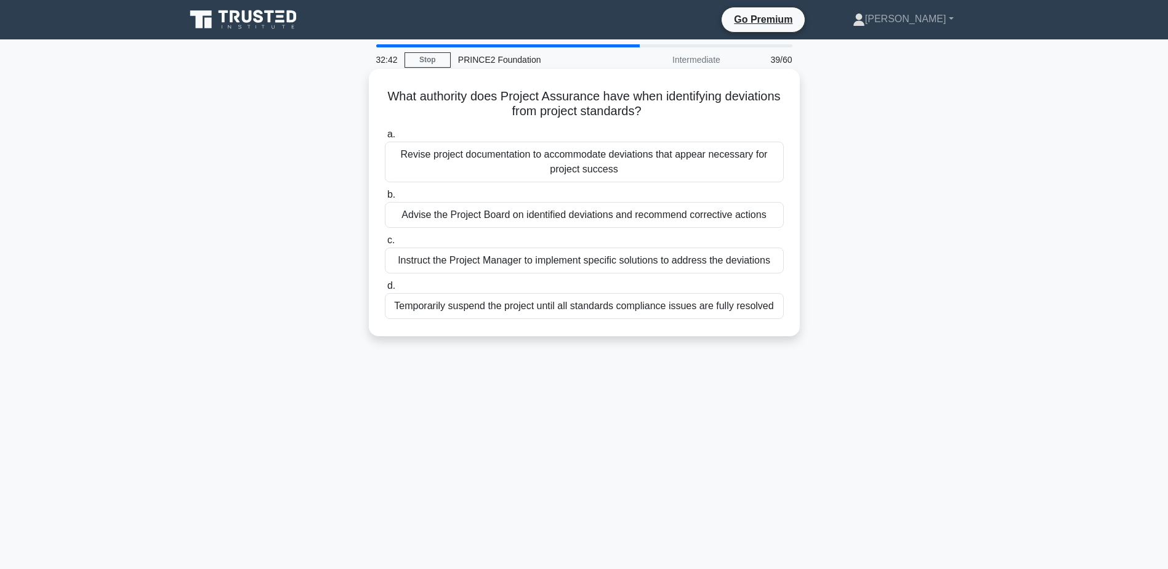
click at [758, 217] on div "Advise the Project Board on identified deviations and recommend corrective acti…" at bounding box center [584, 215] width 399 height 26
click at [385, 199] on input "b. Advise the Project Board on identified deviations and recommend corrective a…" at bounding box center [385, 195] width 0 height 8
click at [693, 256] on div "Selecting suppliers based on a balanced assessment of quality, cost and risk" at bounding box center [584, 260] width 399 height 26
click at [385, 244] on input "c. Selecting suppliers based on a balanced assessment of quality, cost and risk" at bounding box center [385, 240] width 0 height 8
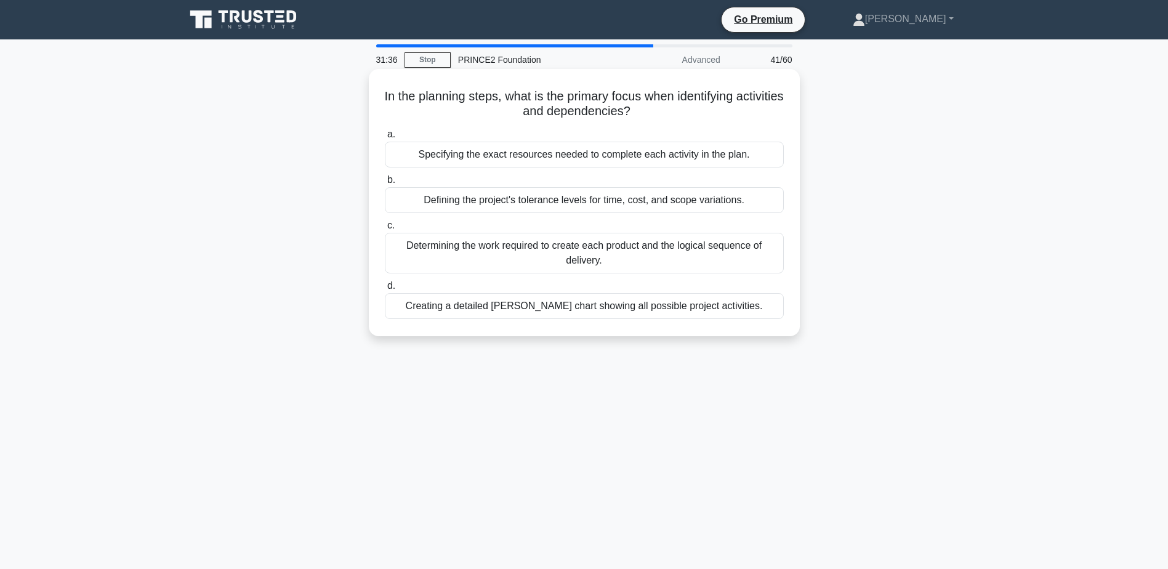
click at [707, 204] on div "Defining the project's tolerance levels for time, cost, and scope variations." at bounding box center [584, 200] width 399 height 26
click at [385, 184] on input "b. Defining the project's tolerance levels for time, cost, and scope variations." at bounding box center [385, 180] width 0 height 8
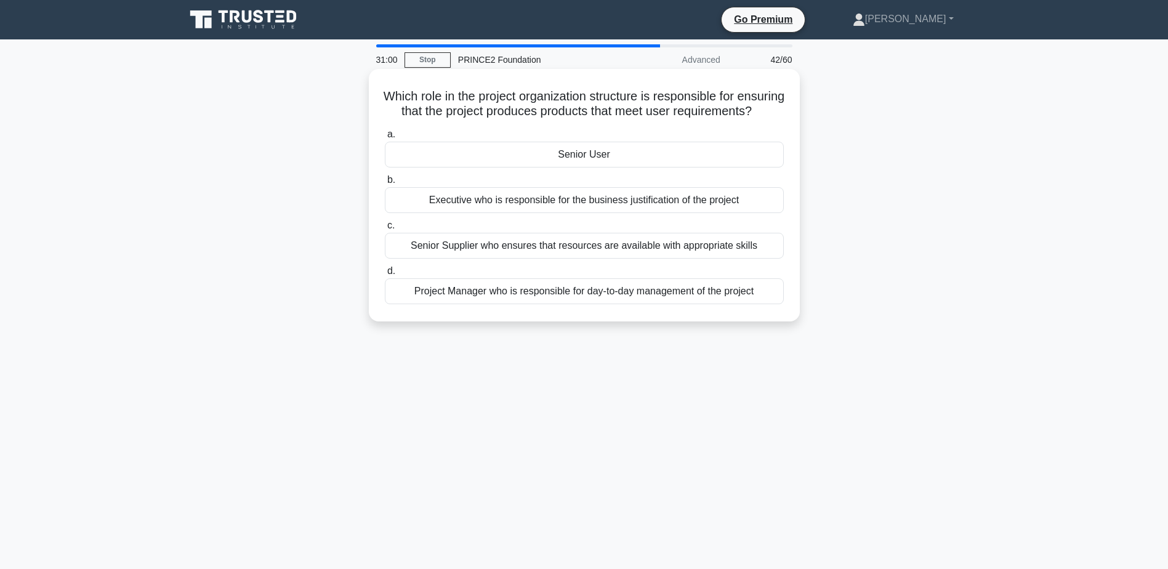
click at [713, 185] on div "a. Senior User b. Executive who is responsible for the business justification o…" at bounding box center [584, 215] width 414 height 182
click at [707, 167] on div "Senior User" at bounding box center [584, 155] width 399 height 26
click at [385, 139] on input "a. Senior User" at bounding box center [385, 135] width 0 height 8
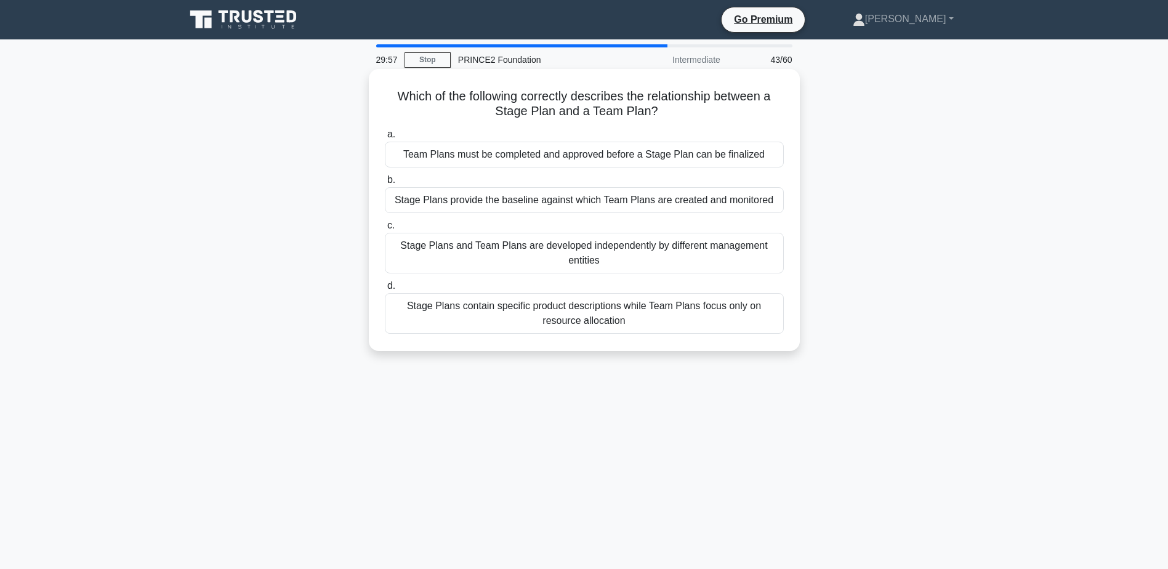
click at [706, 197] on div "Stage Plans provide the baseline against which Team Plans are created and monit…" at bounding box center [584, 200] width 399 height 26
click at [385, 184] on input "b. Stage Plans provide the baseline against which Team Plans are created and mo…" at bounding box center [385, 180] width 0 height 8
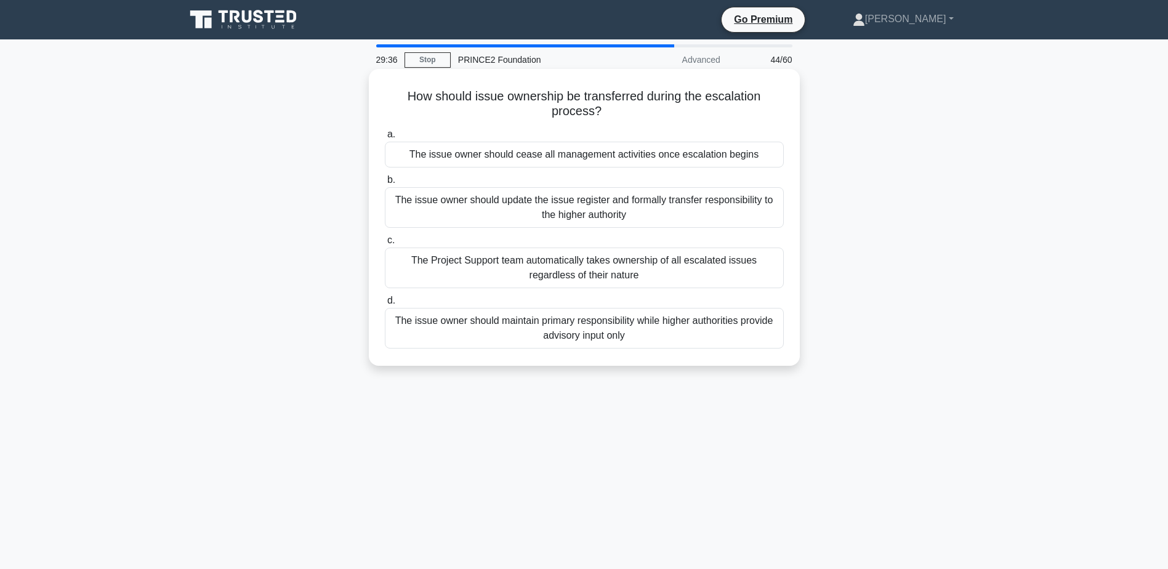
click at [705, 207] on div "The issue owner should update the issue register and formally transfer responsi…" at bounding box center [584, 207] width 399 height 41
click at [385, 184] on input "b. The issue owner should update the issue register and formally transfer respo…" at bounding box center [385, 180] width 0 height 8
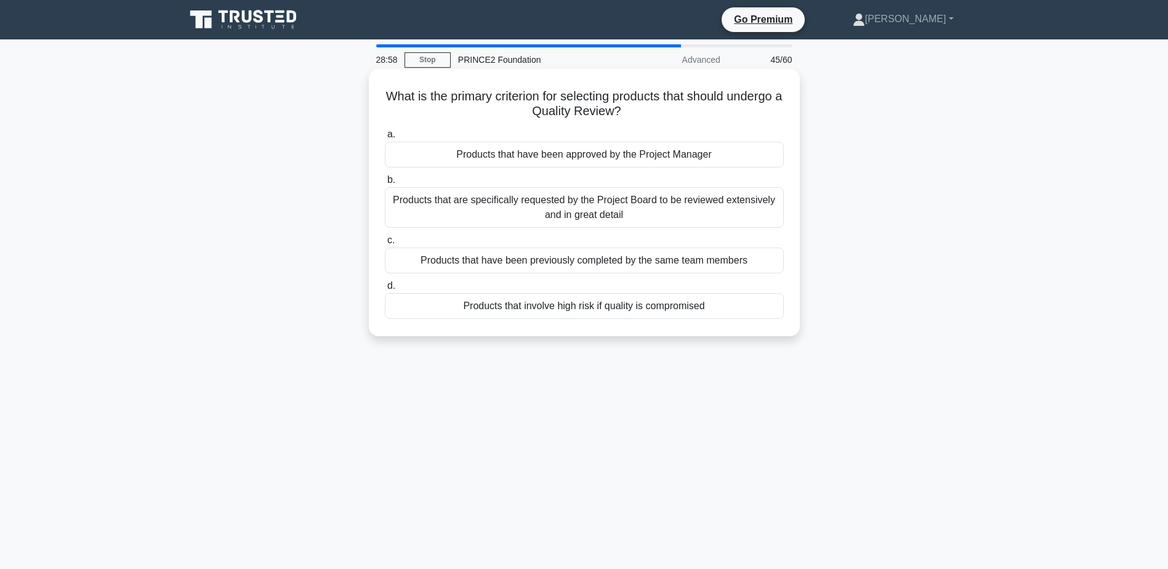
click at [664, 303] on div "Products that involve high risk if quality is compromised" at bounding box center [584, 306] width 399 height 26
click at [385, 290] on input "d. Products that involve high risk if quality is compromised" at bounding box center [385, 286] width 0 height 8
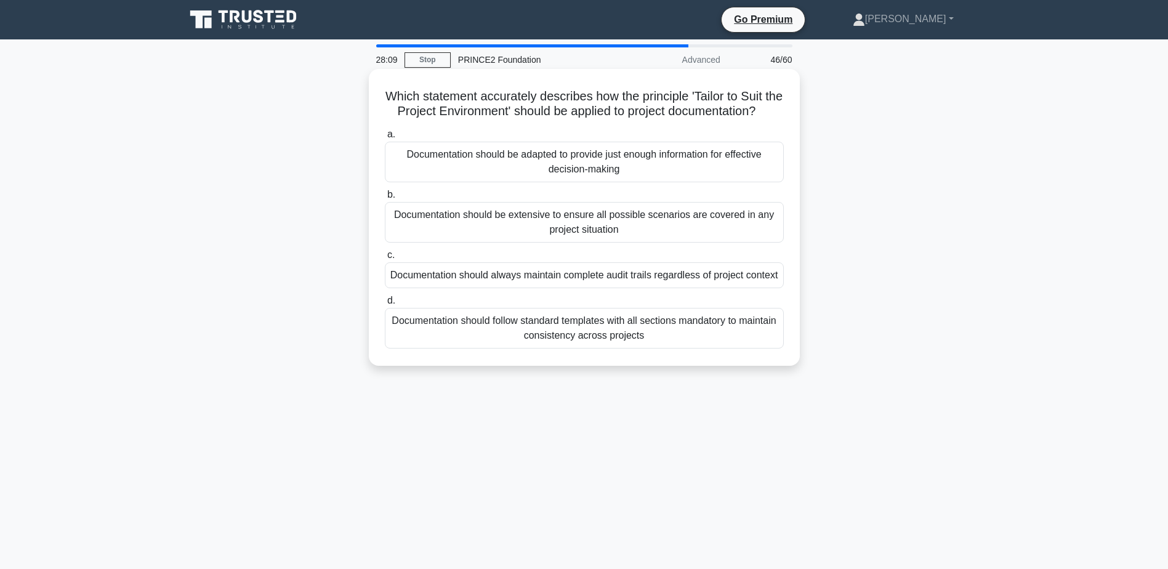
click at [659, 348] on div "Documentation should follow standard templates with all sections mandatory to m…" at bounding box center [584, 328] width 399 height 41
click at [385, 305] on input "d. Documentation should follow standard templates with all sections mandatory t…" at bounding box center [385, 301] width 0 height 8
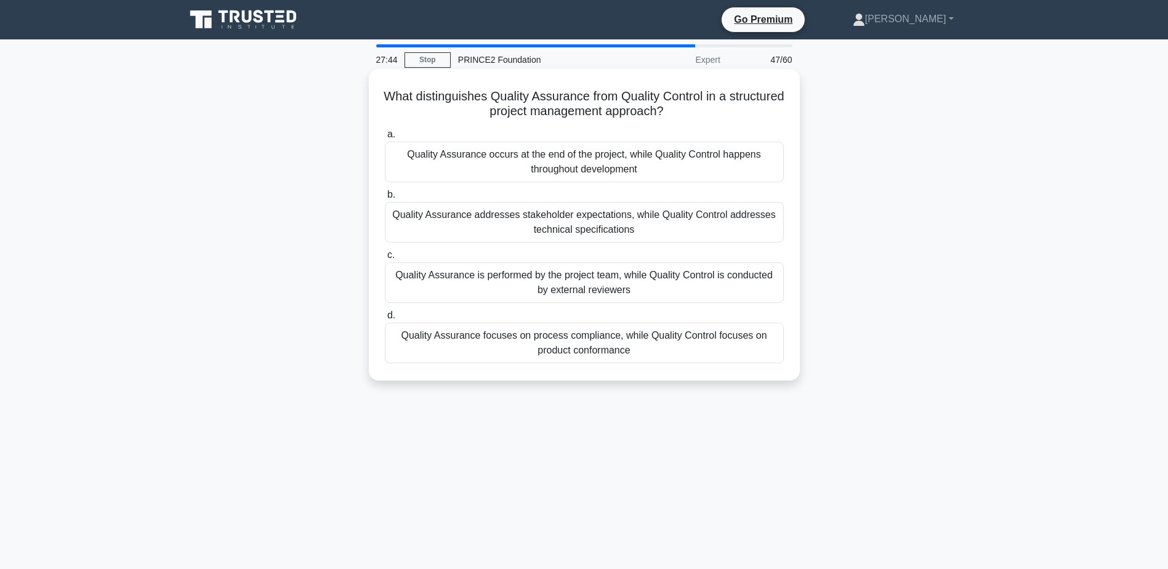
click at [734, 339] on div "Quality Assurance focuses on process compliance, while Quality Control focuses …" at bounding box center [584, 343] width 399 height 41
click at [385, 319] on input "d. Quality Assurance focuses on process compliance, while Quality Control focus…" at bounding box center [385, 315] width 0 height 8
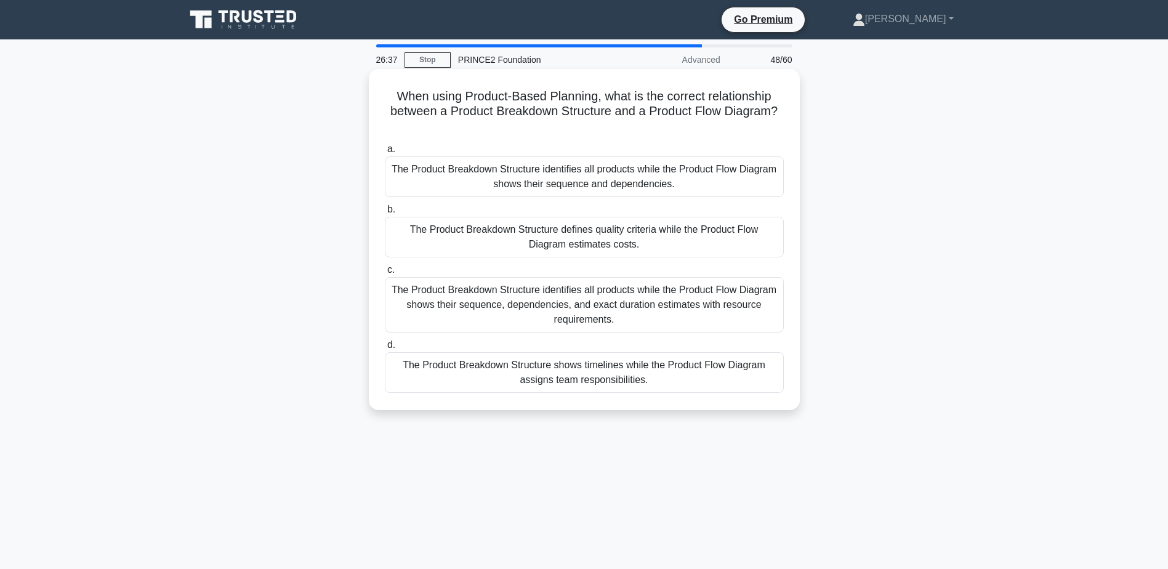
click at [710, 183] on div "The Product Breakdown Structure identifies all products while the Product Flow …" at bounding box center [584, 176] width 399 height 41
click at [385, 153] on input "a. The Product Breakdown Structure identifies all products while the Product Fl…" at bounding box center [385, 149] width 0 height 8
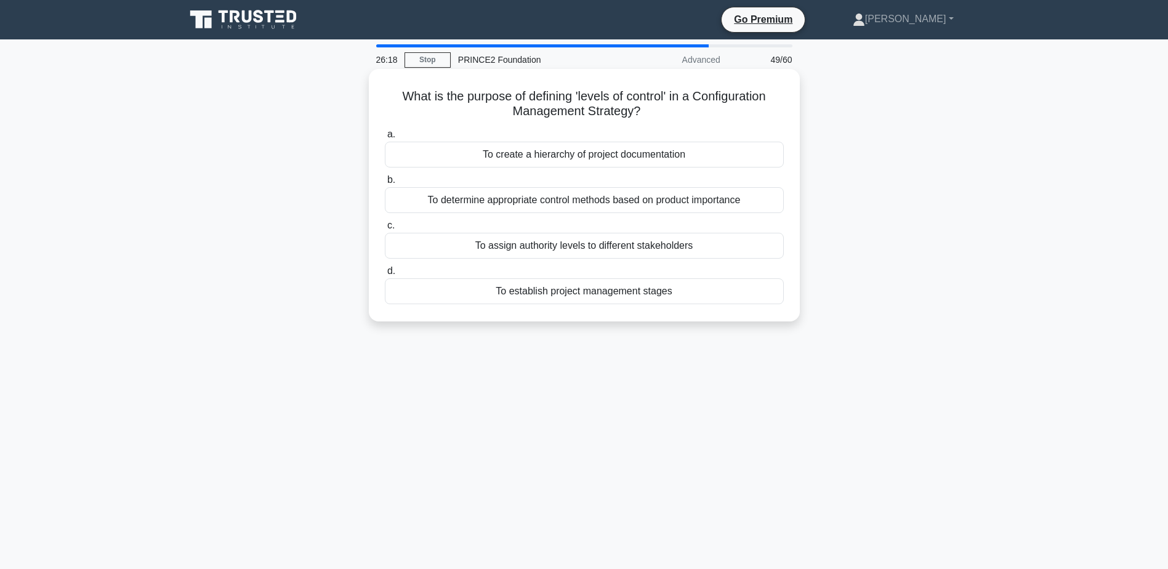
click at [765, 254] on div "To assign authority levels to different stakeholders" at bounding box center [584, 246] width 399 height 26
click at [385, 230] on input "c. To assign authority levels to different stakeholders" at bounding box center [385, 226] width 0 height 8
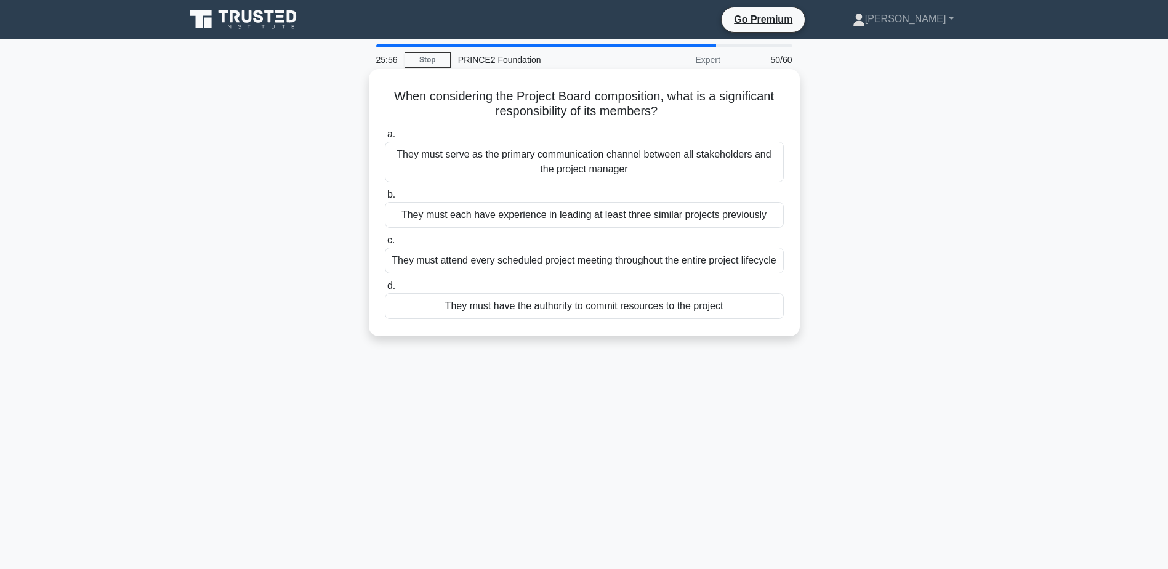
click at [732, 181] on div "They must serve as the primary communication channel between all stakeholders a…" at bounding box center [584, 162] width 399 height 41
click at [385, 139] on input "a. They must serve as the primary communication channel between all stakeholder…" at bounding box center [385, 135] width 0 height 8
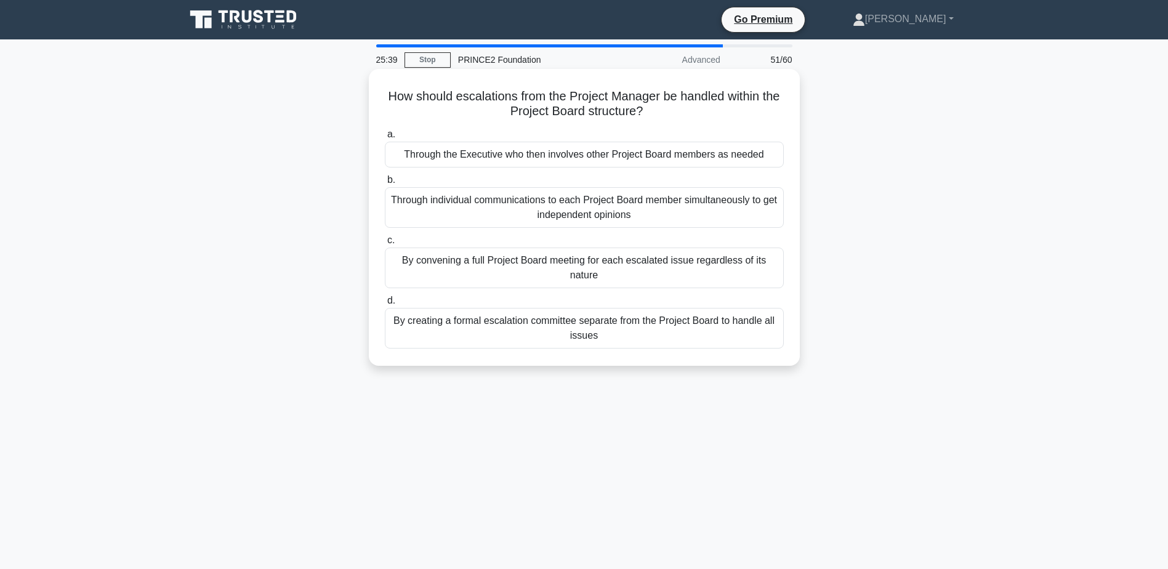
click at [505, 148] on div "Through the Executive who then involves other Project Board members as needed" at bounding box center [584, 155] width 399 height 26
click at [385, 139] on input "a. Through the Executive who then involves other Project Board members as needed" at bounding box center [385, 135] width 0 height 8
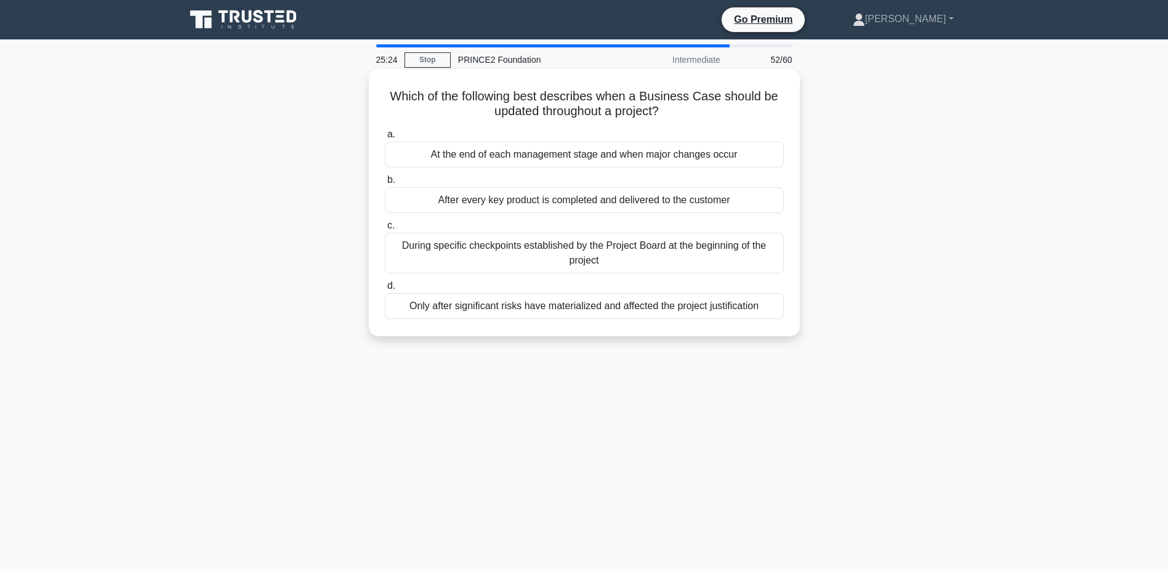
click at [742, 162] on div "At the end of each management stage and when major changes occur" at bounding box center [584, 155] width 399 height 26
click at [385, 139] on input "a. At the end of each management stage and when major changes occur" at bounding box center [385, 135] width 0 height 8
click at [752, 147] on div "They should be reviewed and relevant lessons applied to the current project's s…" at bounding box center [584, 155] width 399 height 26
click at [385, 139] on input "a. They should be reviewed and relevant lessons applied to the current project'…" at bounding box center [385, 135] width 0 height 8
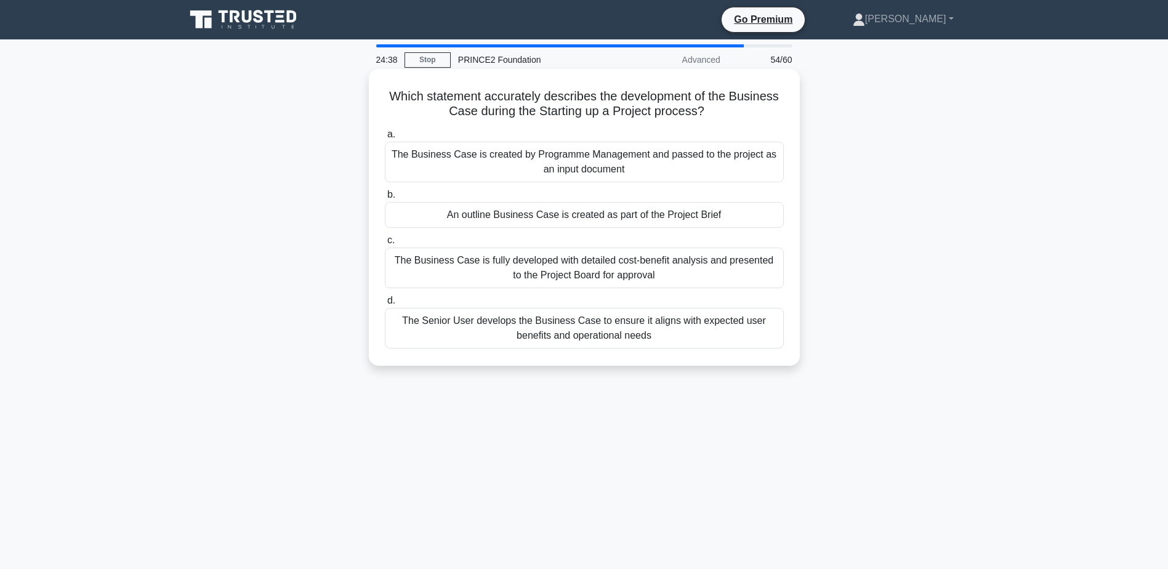
click at [643, 214] on div "An outline Business Case is created as part of the Project Brief" at bounding box center [584, 215] width 399 height 26
click at [385, 199] on input "b. An outline Business Case is created as part of the Project Brief" at bounding box center [385, 195] width 0 height 8
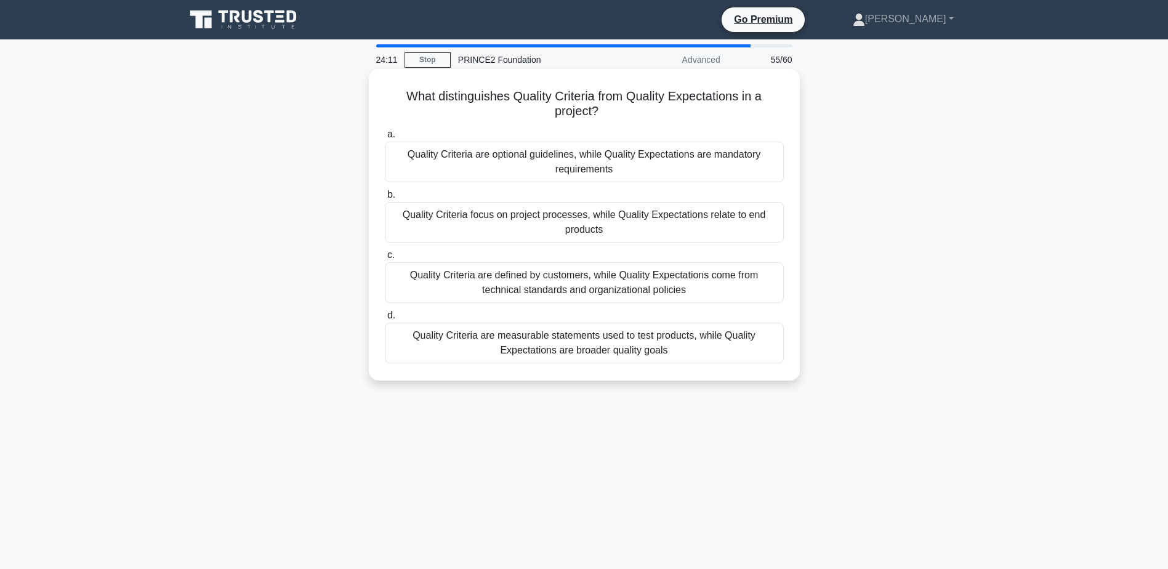
click at [729, 335] on div "Quality Criteria are measurable statements used to test products, while Quality…" at bounding box center [584, 343] width 399 height 41
click at [385, 319] on input "d. Quality Criteria are measurable statements used to test products, while Qual…" at bounding box center [385, 315] width 0 height 8
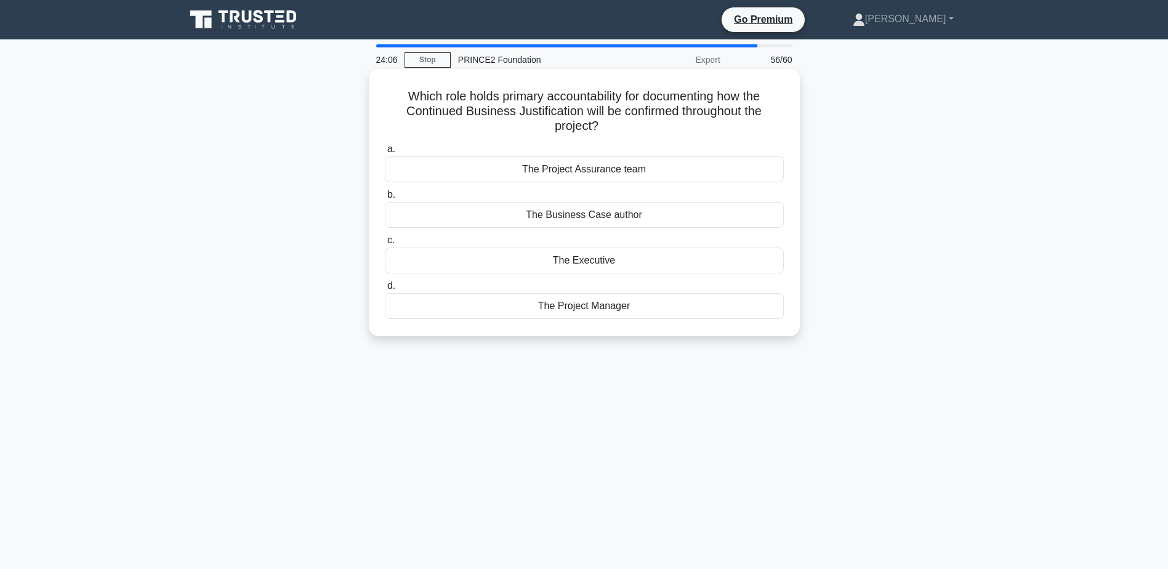
click at [584, 259] on div "The Executive" at bounding box center [584, 260] width 399 height 26
click at [385, 244] on input "c. The Executive" at bounding box center [385, 240] width 0 height 8
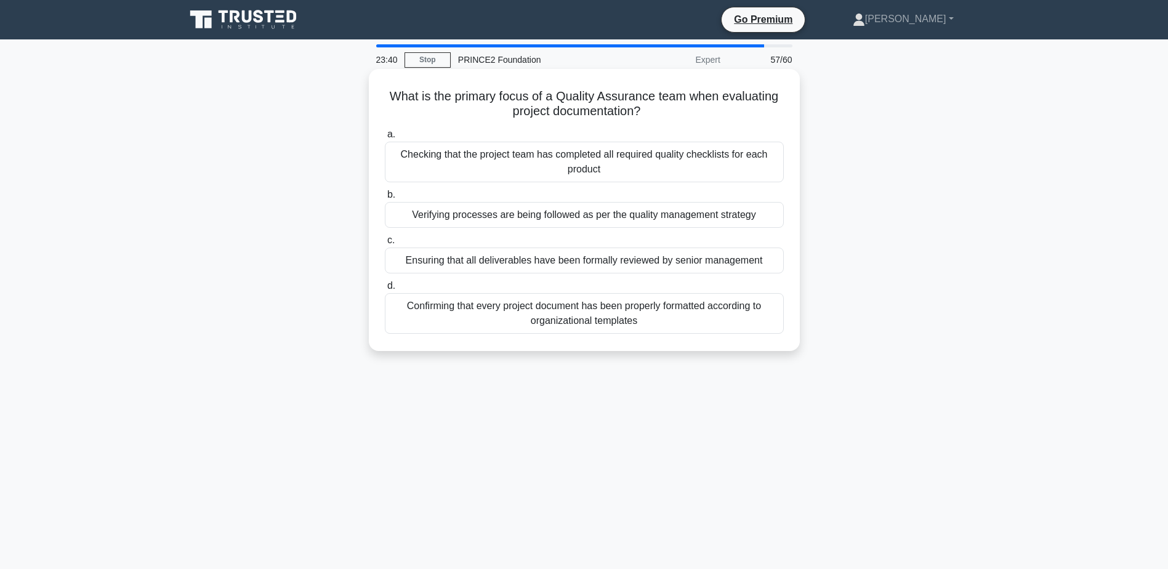
click at [739, 211] on div "Verifying processes are being followed as per the quality management strategy" at bounding box center [584, 215] width 399 height 26
click at [385, 199] on input "b. Verifying processes are being followed as per the quality management strategy" at bounding box center [385, 195] width 0 height 8
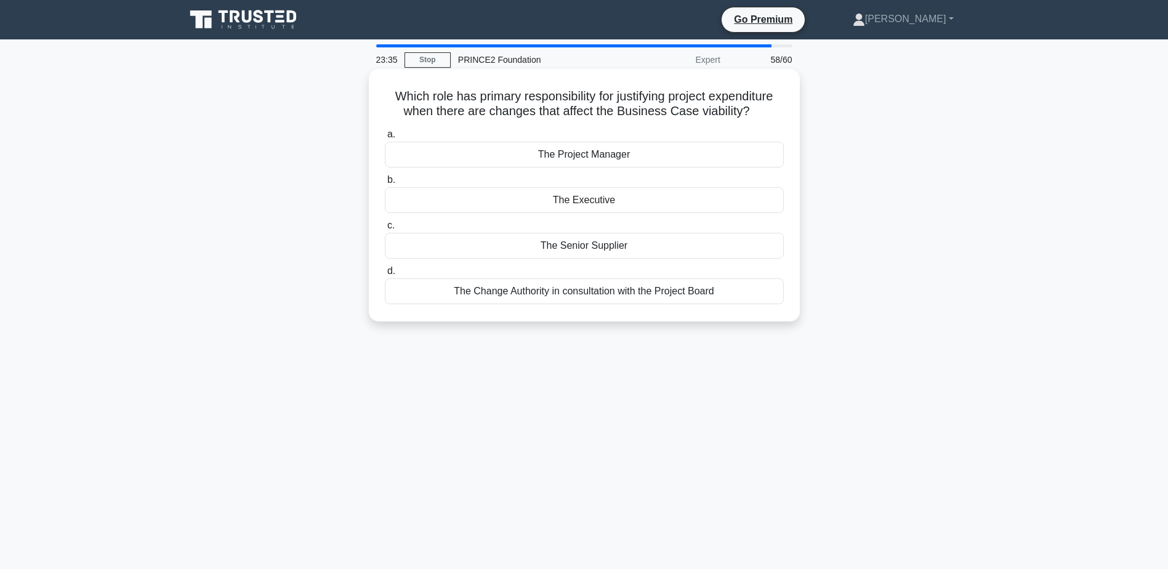
click at [677, 199] on div "The Executive" at bounding box center [584, 200] width 399 height 26
click at [385, 184] on input "b. The Executive" at bounding box center [385, 180] width 0 height 8
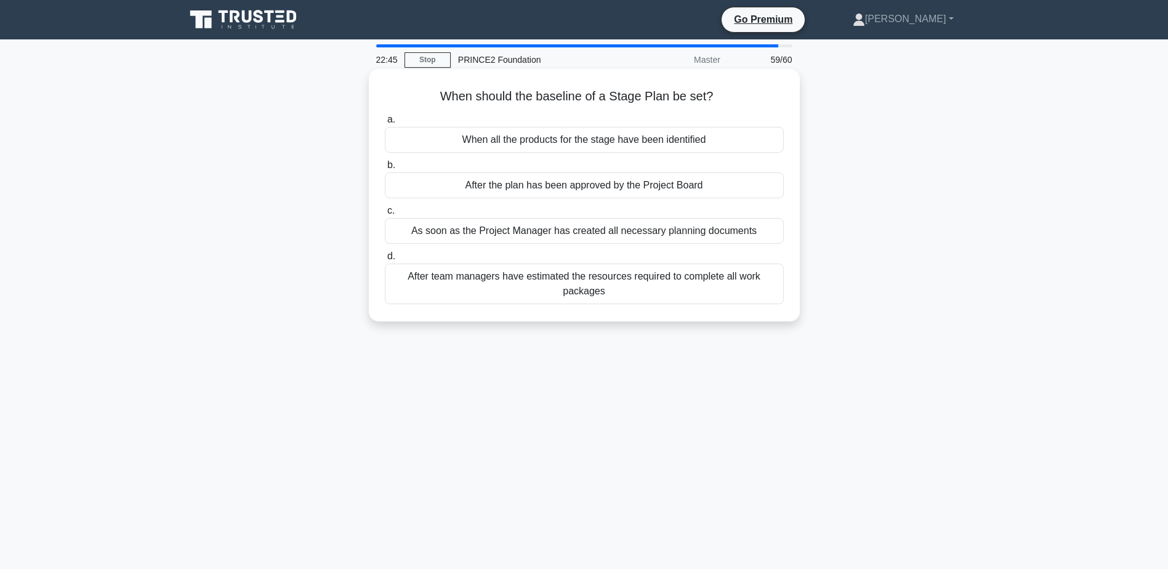
click at [648, 189] on div "After the plan has been approved by the Project Board" at bounding box center [584, 185] width 399 height 26
click at [385, 169] on input "b. After the plan has been approved by the Project Board" at bounding box center [385, 165] width 0 height 8
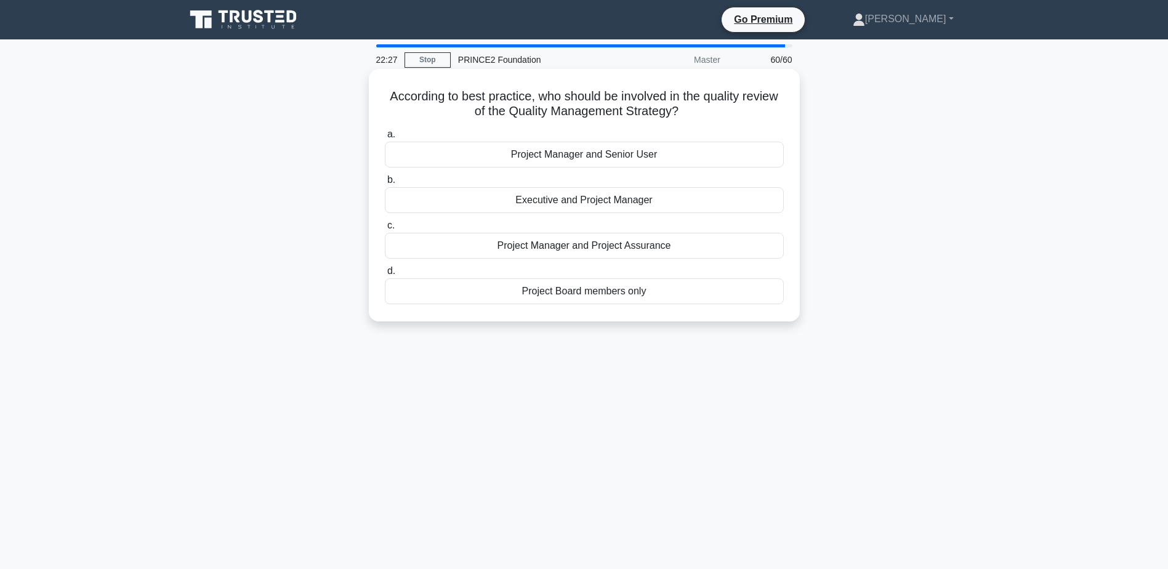
click at [637, 286] on div "Project Board members only" at bounding box center [584, 291] width 399 height 26
click at [385, 275] on input "d. Project Board members only" at bounding box center [385, 271] width 0 height 8
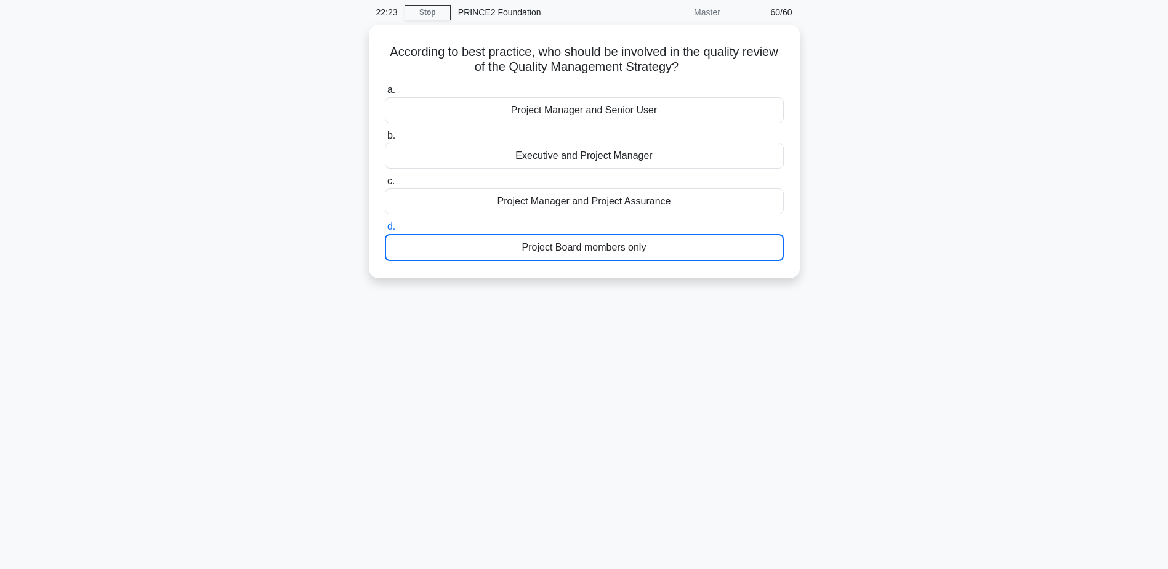
scroll to position [96, 0]
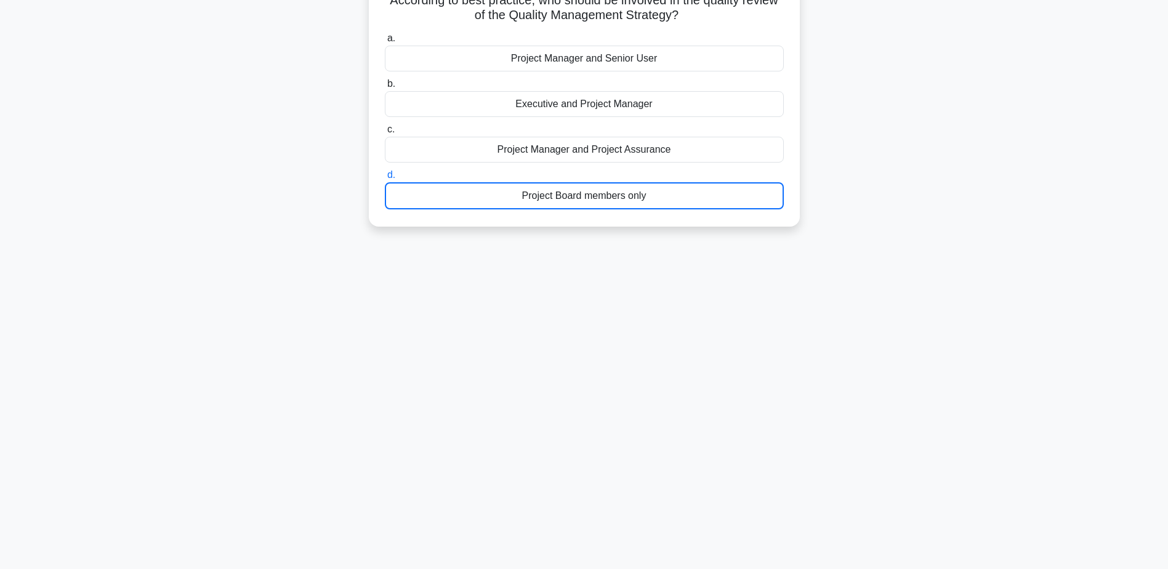
click at [636, 203] on div "Project Board members only" at bounding box center [584, 195] width 399 height 27
click at [385, 179] on input "d. Project Board members only" at bounding box center [385, 175] width 0 height 8
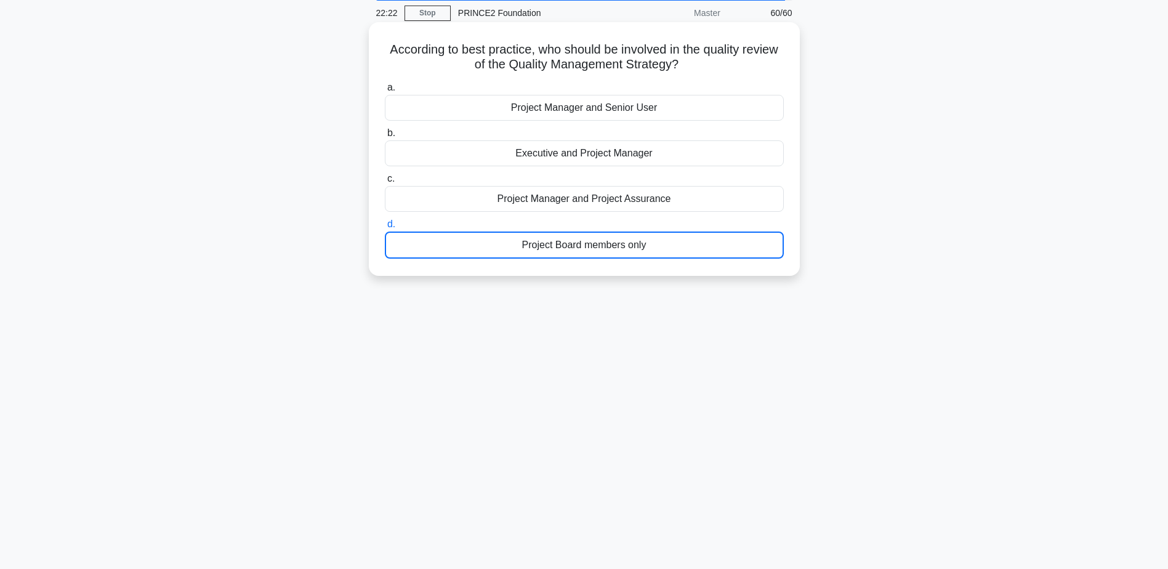
scroll to position [0, 0]
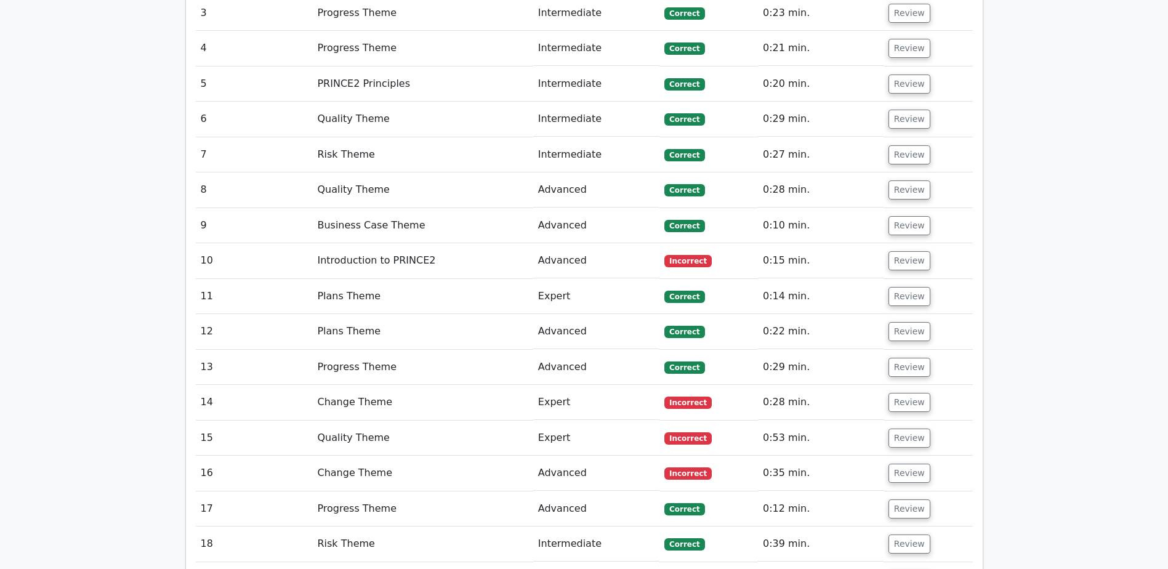
scroll to position [1600, 0]
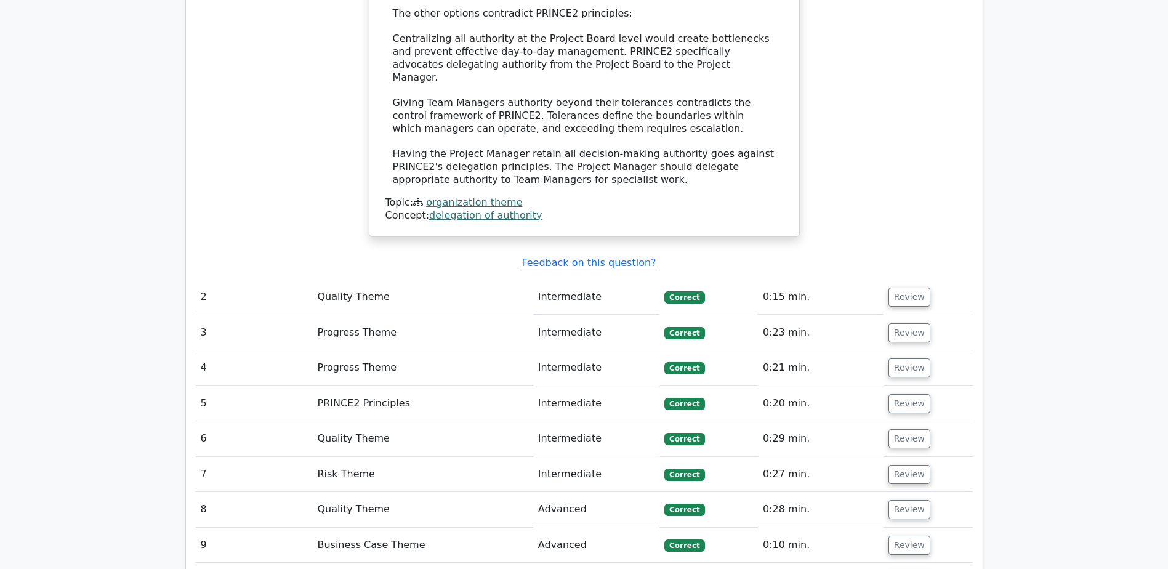
drag, startPoint x: 802, startPoint y: 268, endPoint x: 641, endPoint y: 299, distance: 164.3
click at [641, 350] on td "Intermediate" at bounding box center [596, 367] width 126 height 35
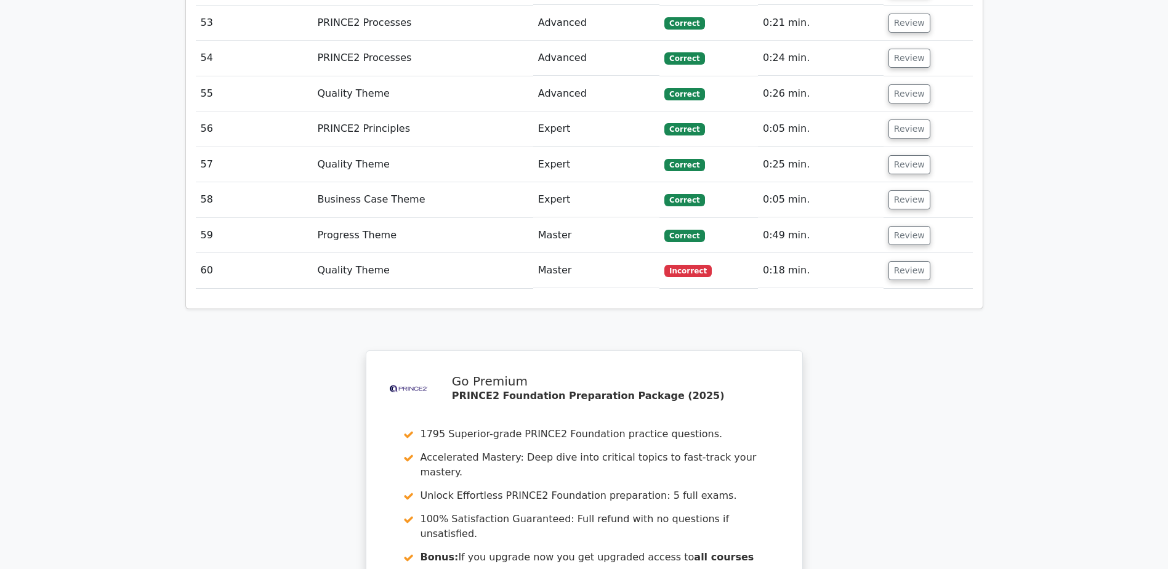
scroll to position [3915, 0]
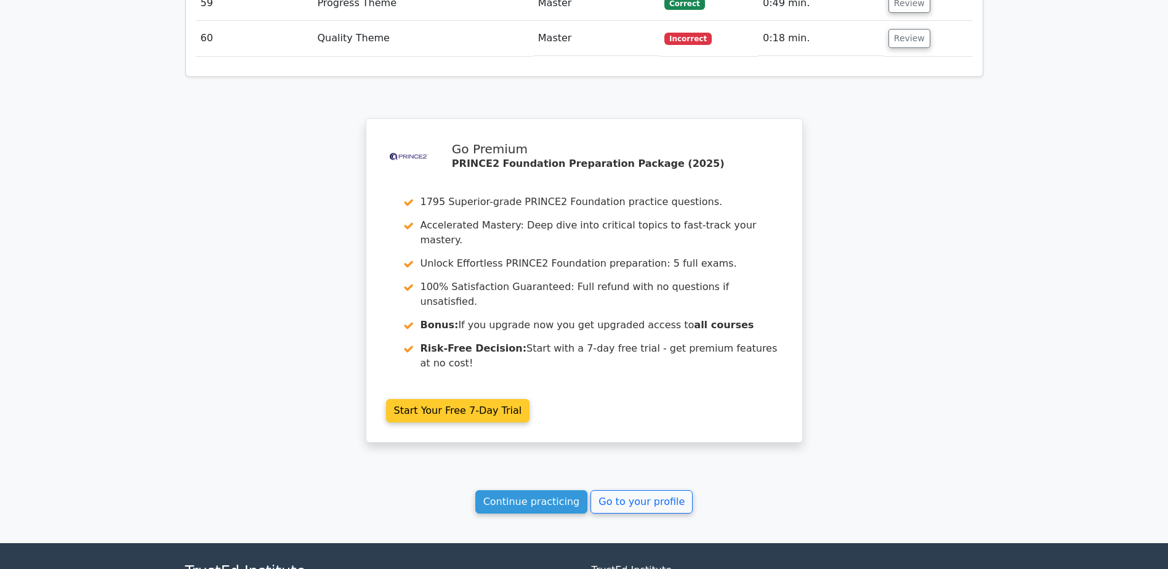
click at [498, 399] on link "Start Your Free 7-Day Trial" at bounding box center [458, 410] width 144 height 23
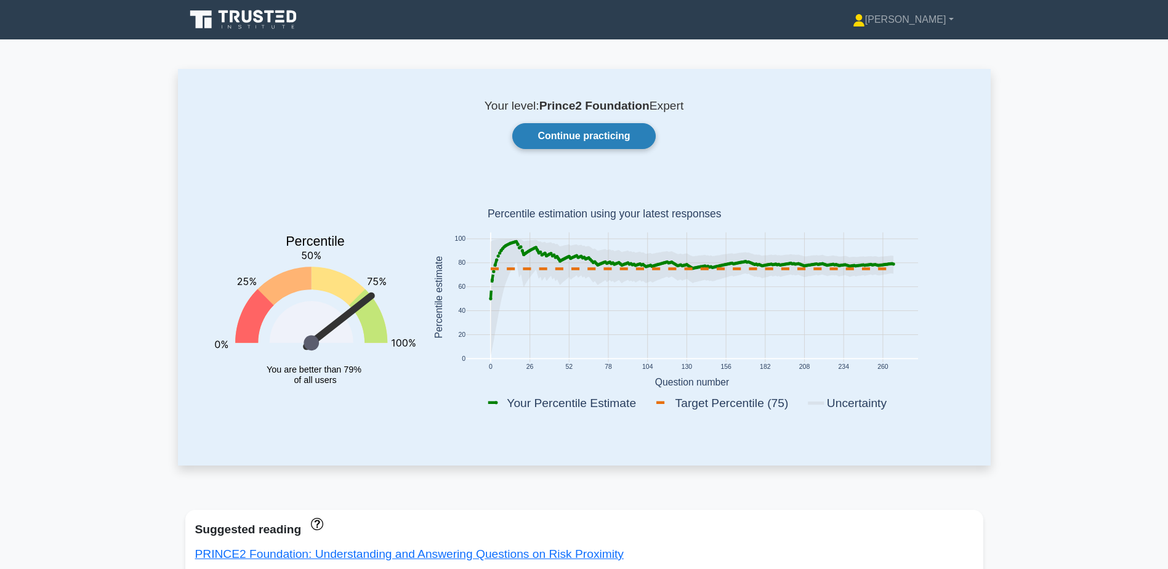
click at [595, 127] on link "Continue practicing" at bounding box center [583, 136] width 143 height 26
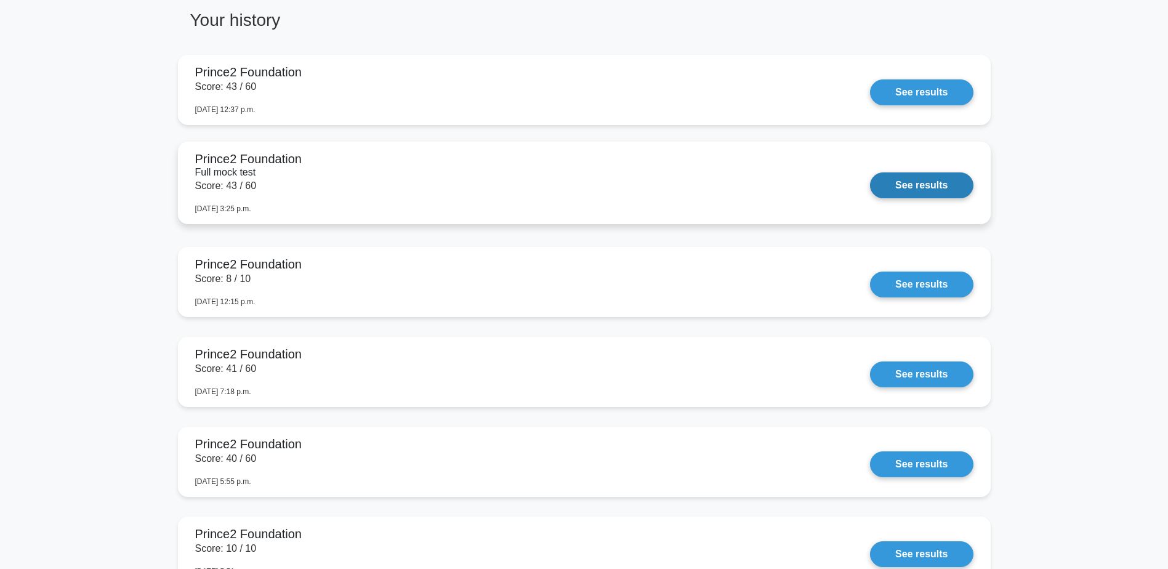
scroll to position [739, 0]
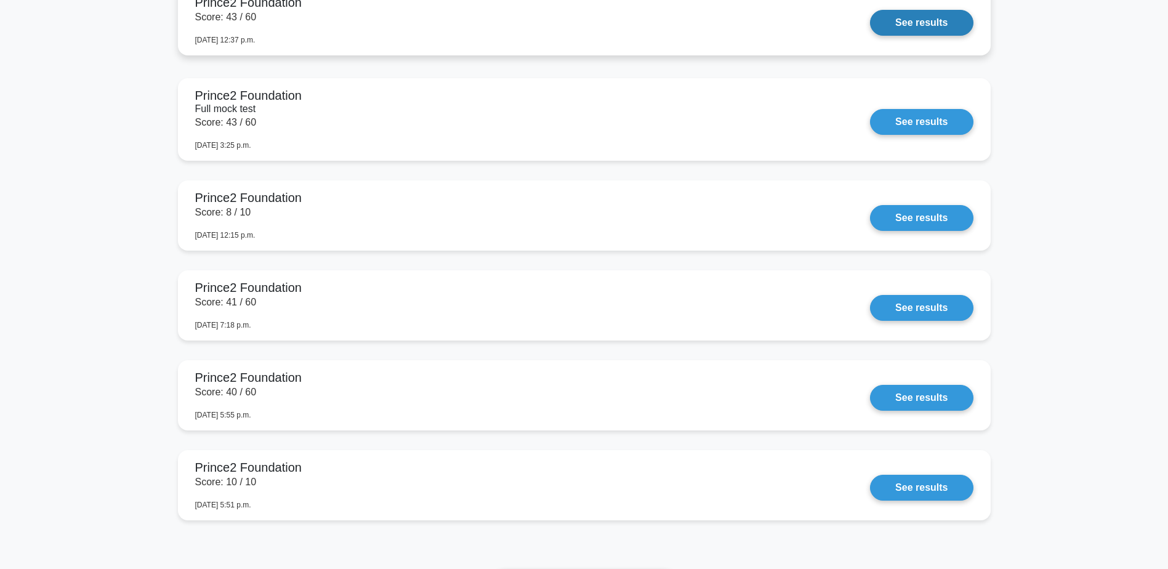
click at [937, 22] on link "See results" at bounding box center [921, 23] width 103 height 26
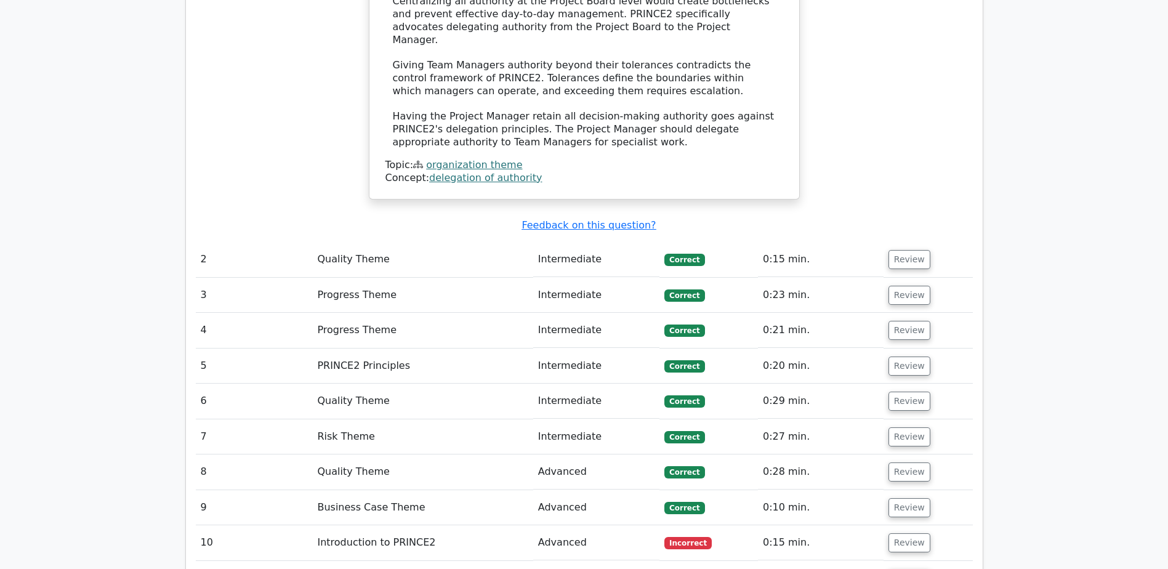
scroll to position [1477, 0]
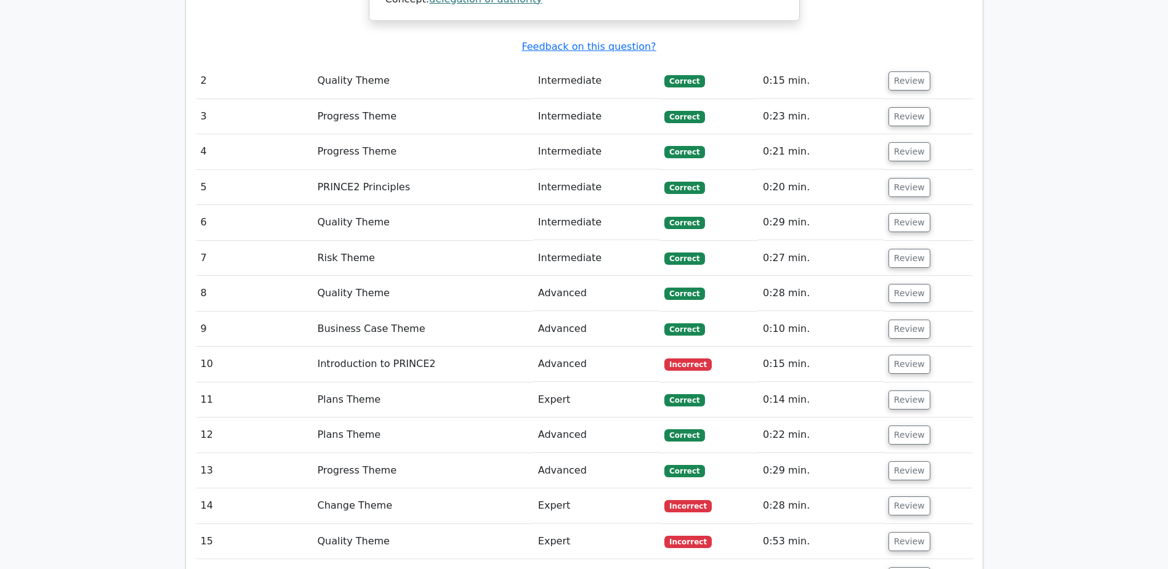
click at [669, 347] on td "Incorrect" at bounding box center [708, 364] width 98 height 35
click at [326, 347] on td "Introduction to PRINCE2" at bounding box center [422, 364] width 220 height 35
click at [894, 355] on button "Review" at bounding box center [909, 364] width 42 height 19
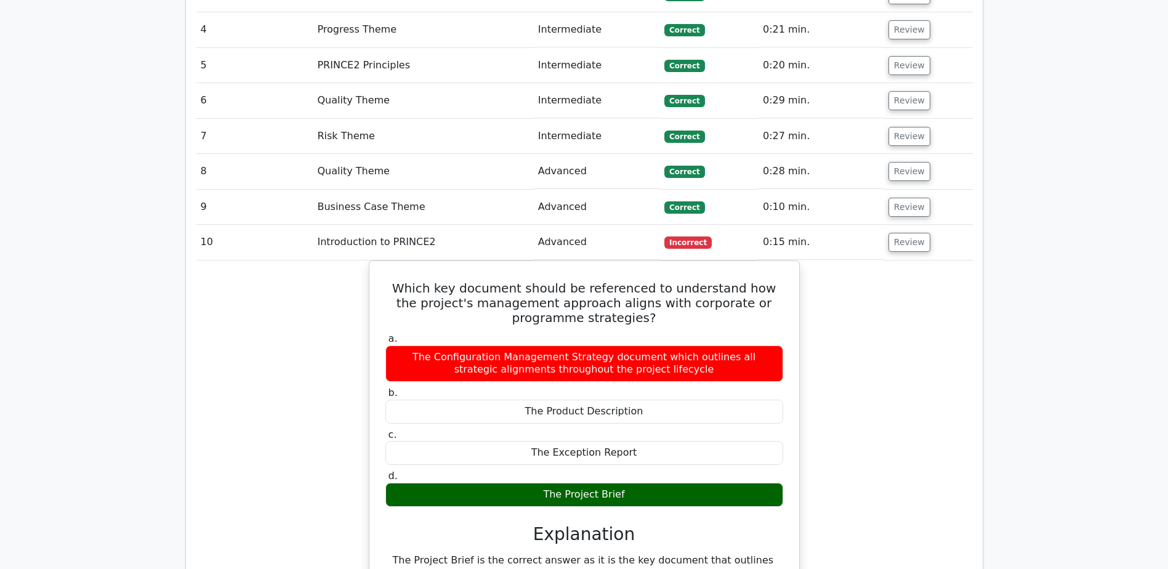
scroll to position [1600, 0]
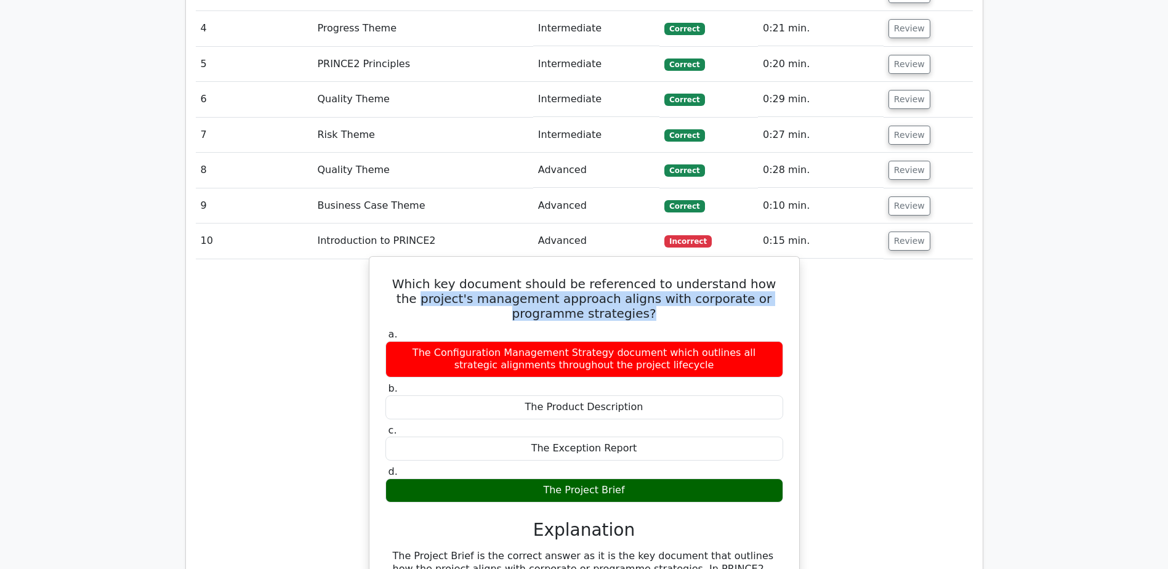
drag, startPoint x: 470, startPoint y: 270, endPoint x: 615, endPoint y: 270, distance: 145.3
click at [615, 276] on h5 "Which key document should be referenced to understand how the project's managem…" at bounding box center [584, 298] width 400 height 44
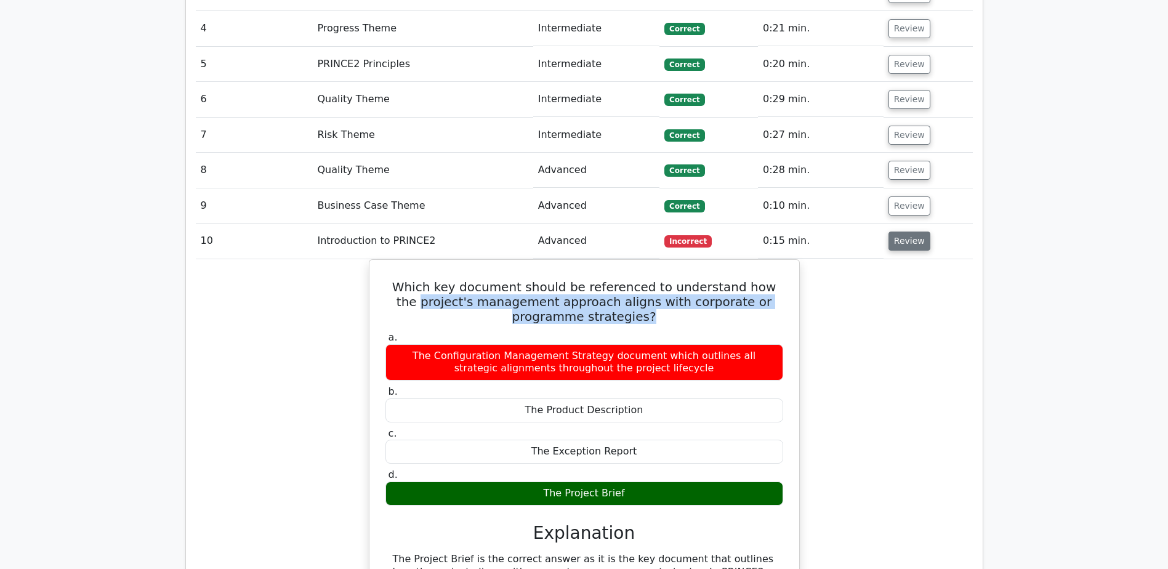
click at [906, 231] on button "Review" at bounding box center [909, 240] width 42 height 19
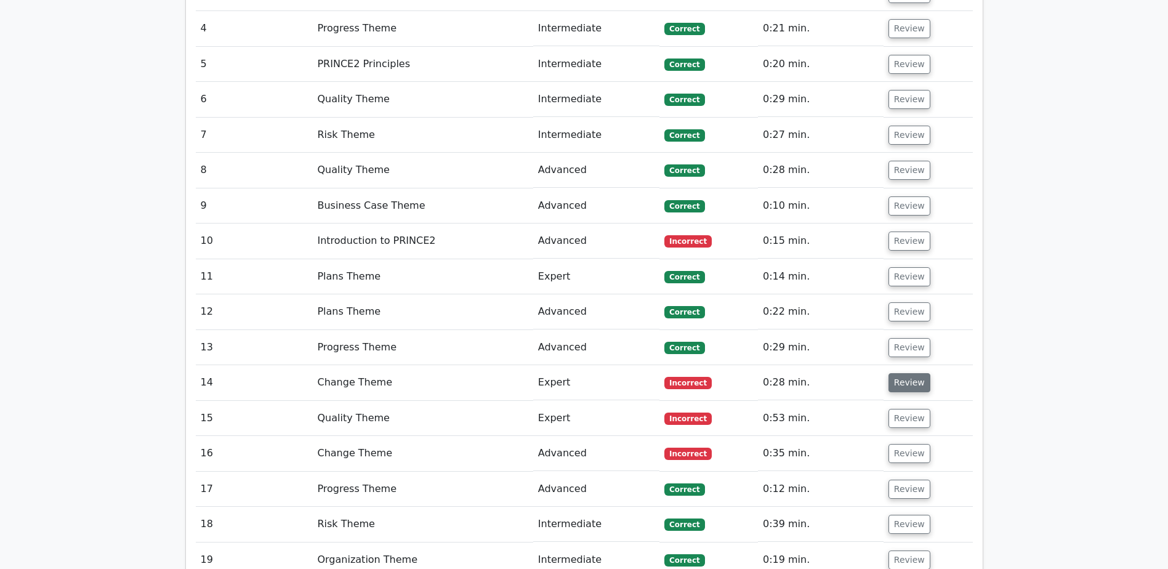
click at [908, 373] on button "Review" at bounding box center [909, 382] width 42 height 19
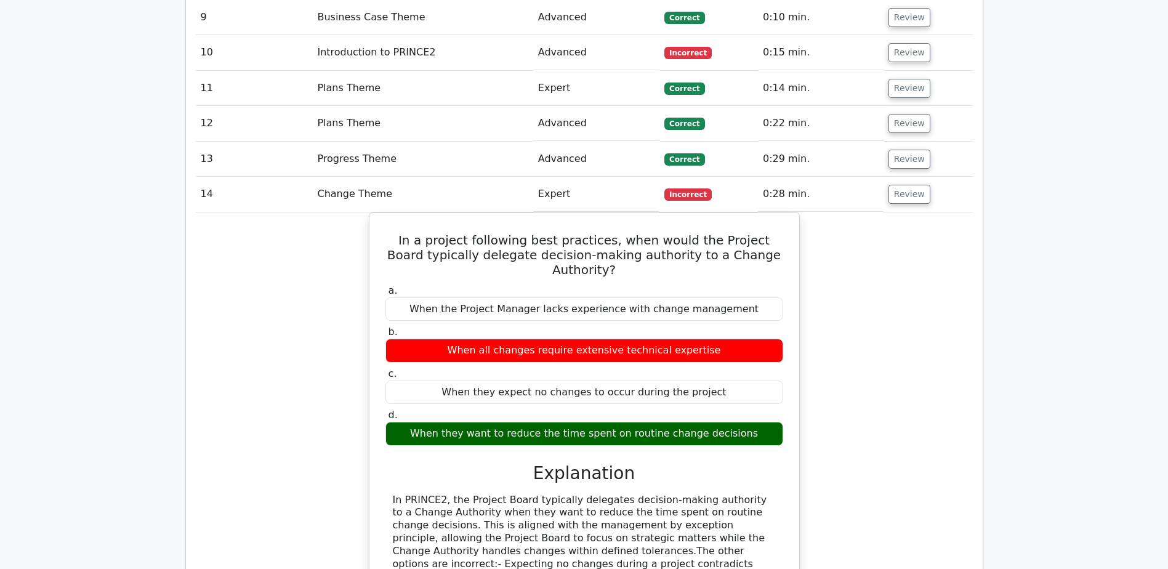
scroll to position [1662, 0]
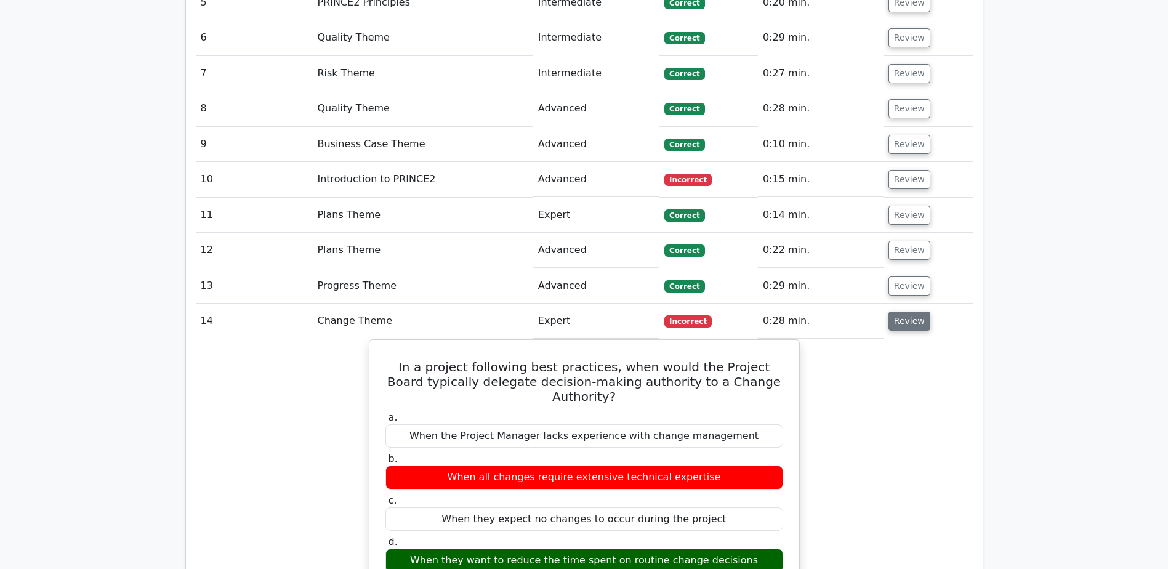
click at [899, 311] on button "Review" at bounding box center [909, 320] width 42 height 19
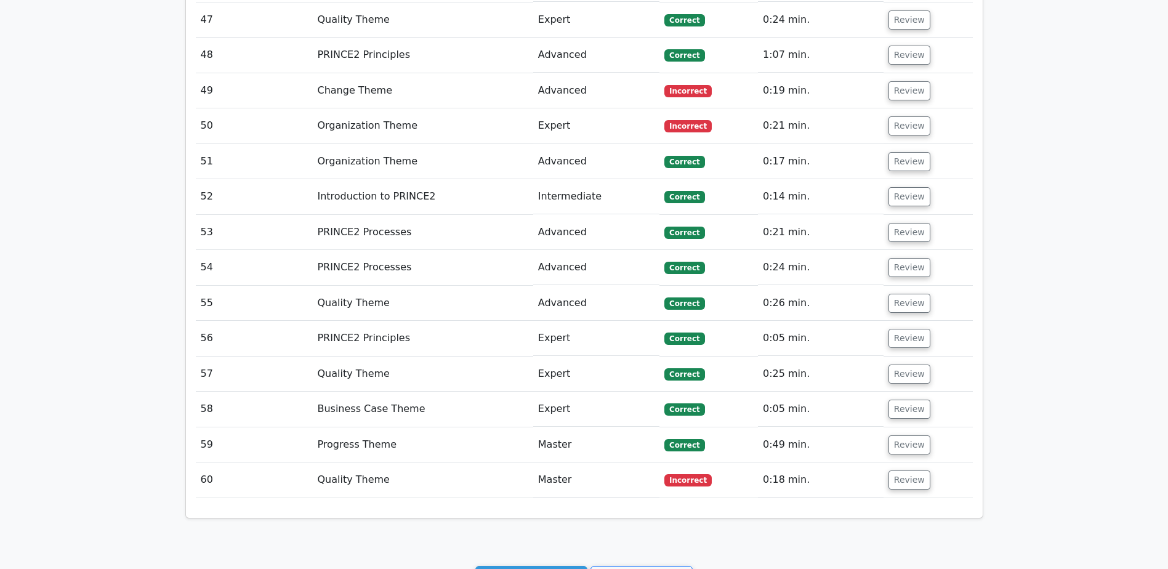
scroll to position [3139, 0]
